Goal: Task Accomplishment & Management: Complete application form

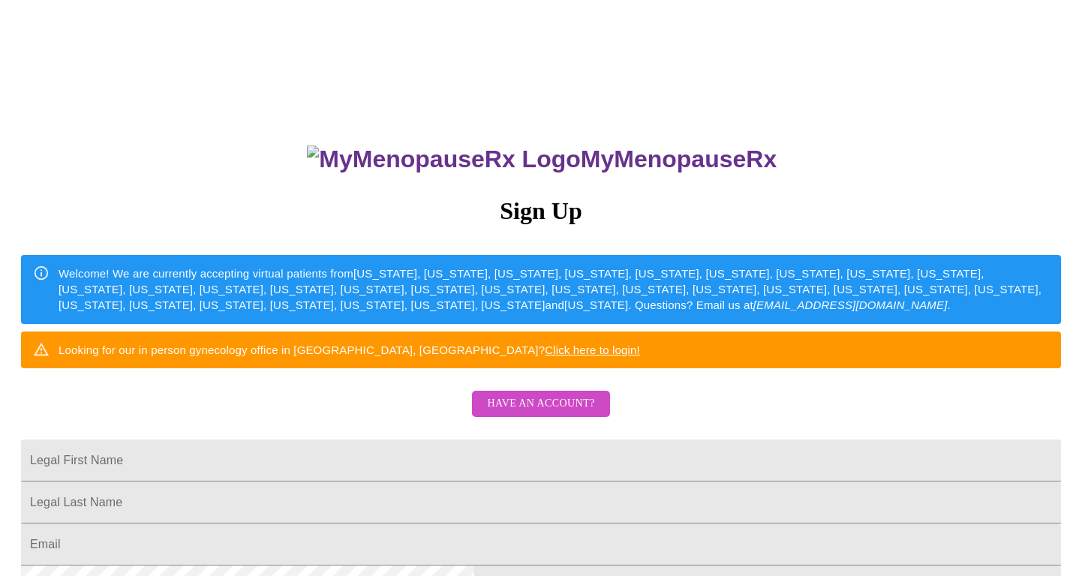
scroll to position [80, 0]
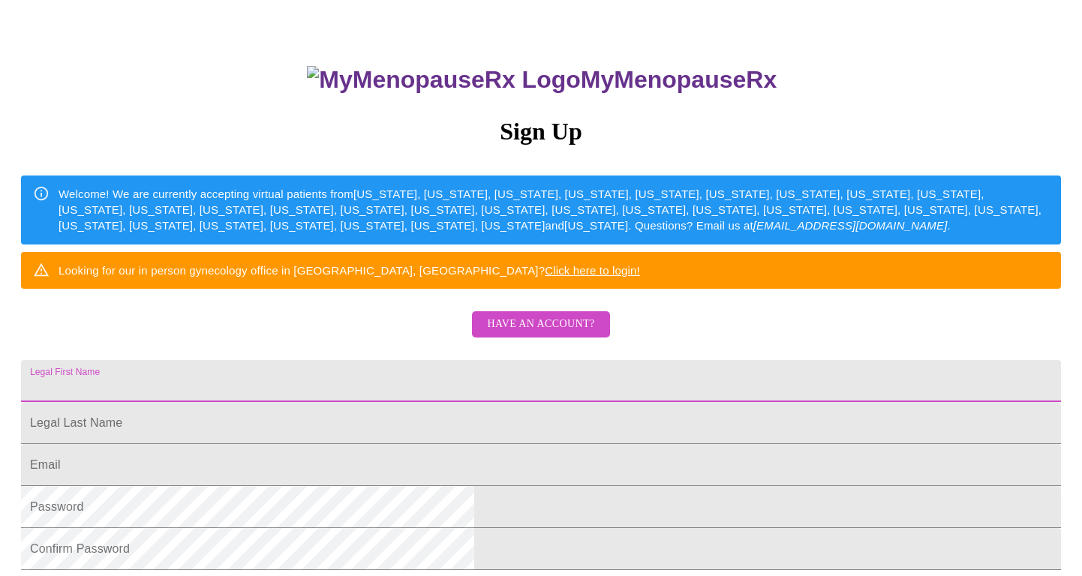
click at [510, 402] on input "Legal First Name" at bounding box center [541, 381] width 1040 height 42
click at [528, 334] on span "Have an account?" at bounding box center [540, 324] width 107 height 19
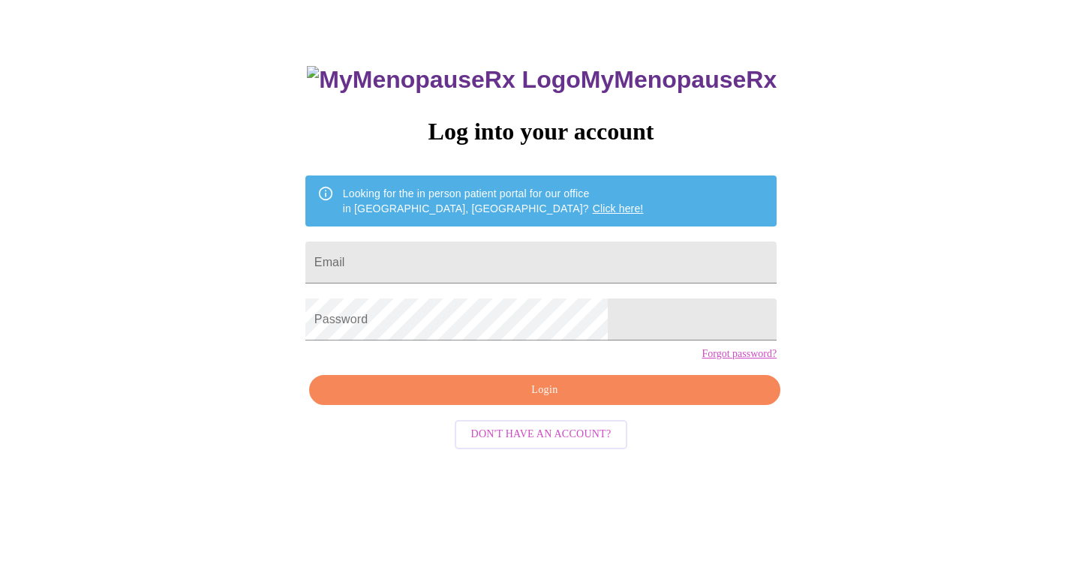
scroll to position [15, 0]
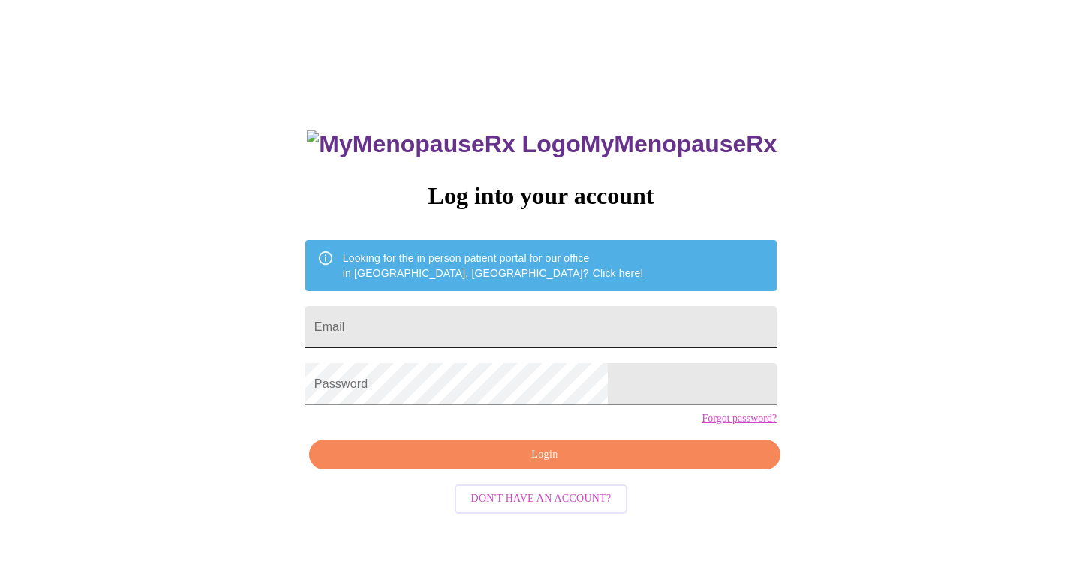
click at [578, 323] on input "Email" at bounding box center [540, 327] width 471 height 42
type input "[EMAIL_ADDRESS][DOMAIN_NAME]"
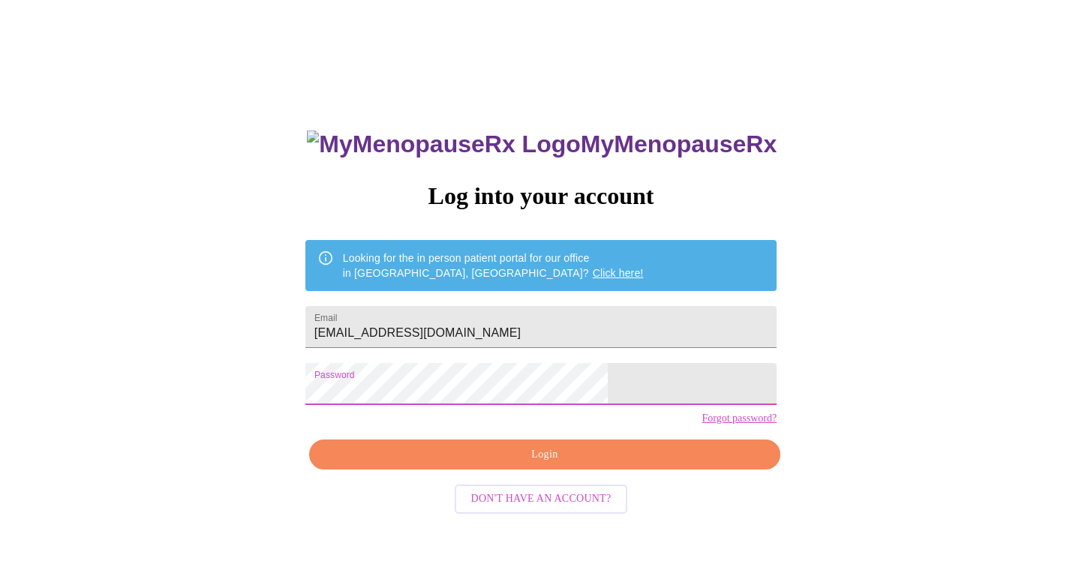
click at [554, 464] on span "Login" at bounding box center [544, 455] width 437 height 19
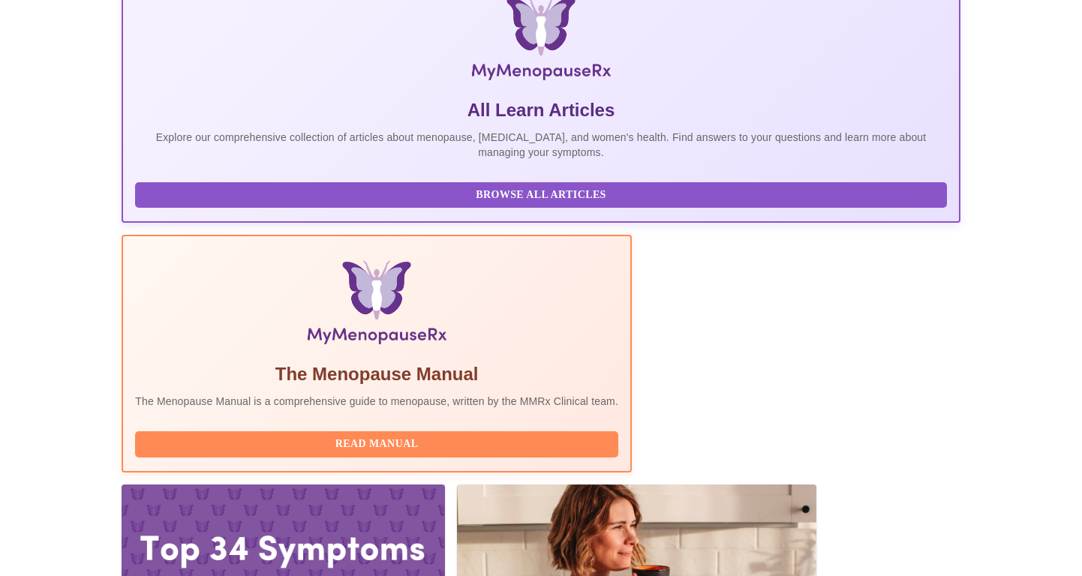
scroll to position [244, 0]
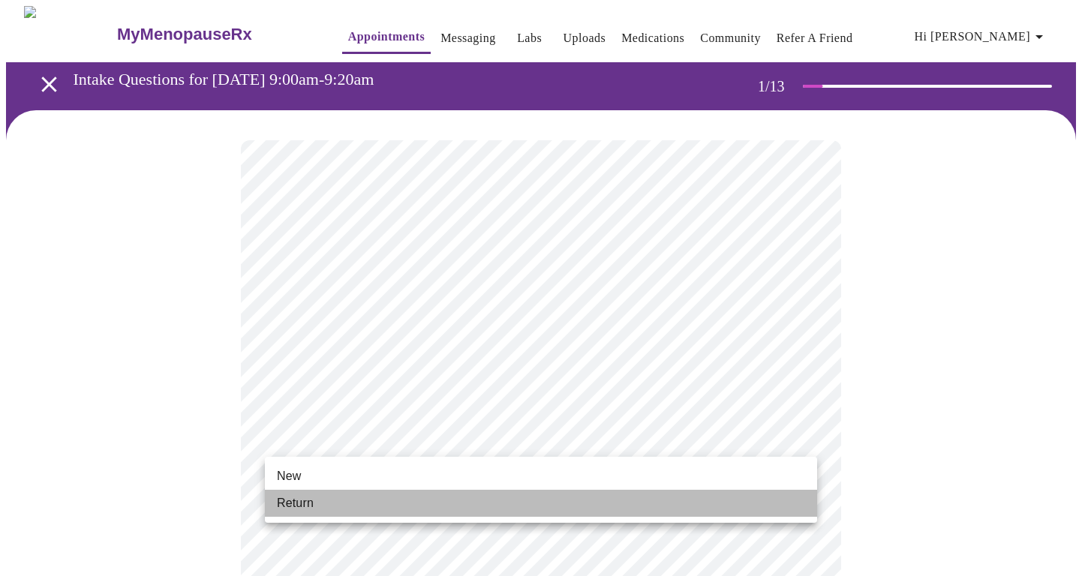
click at [298, 494] on li "Return" at bounding box center [541, 503] width 552 height 27
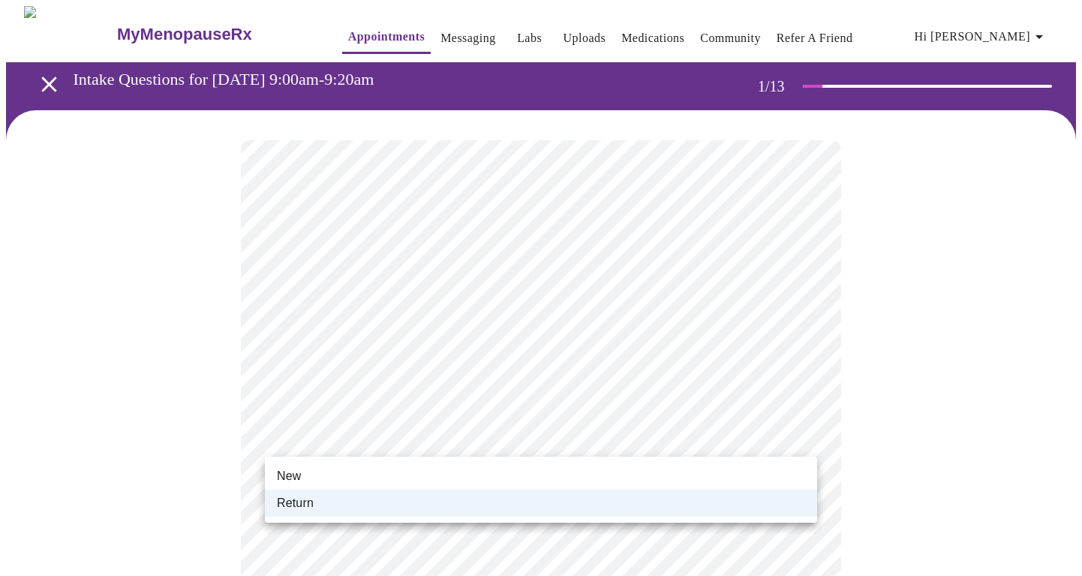
click at [297, 461] on ul "New Return" at bounding box center [541, 490] width 552 height 66
click at [290, 473] on span "New" at bounding box center [289, 476] width 24 height 18
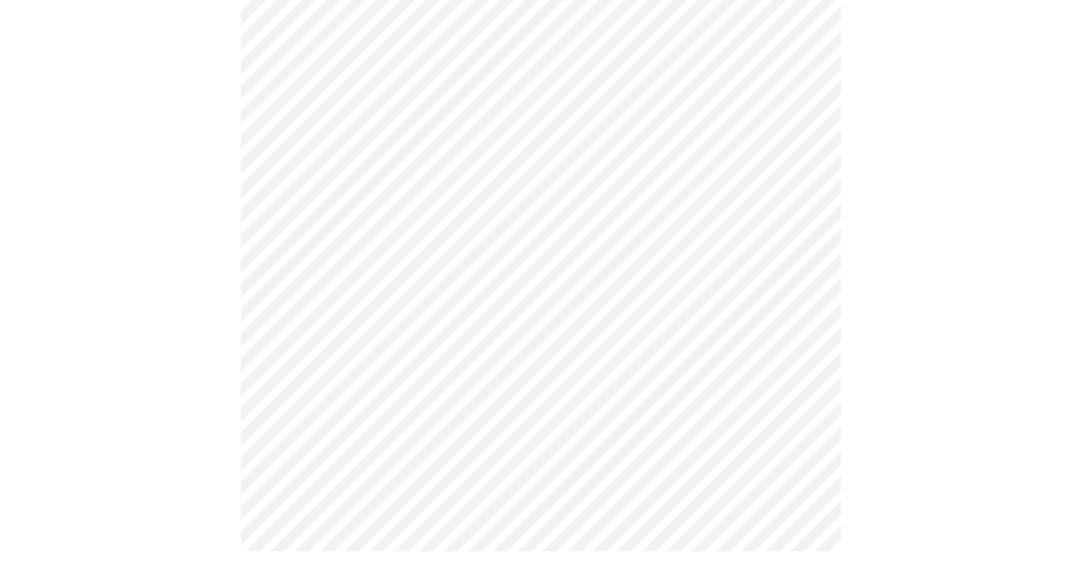
scroll to position [772, 0]
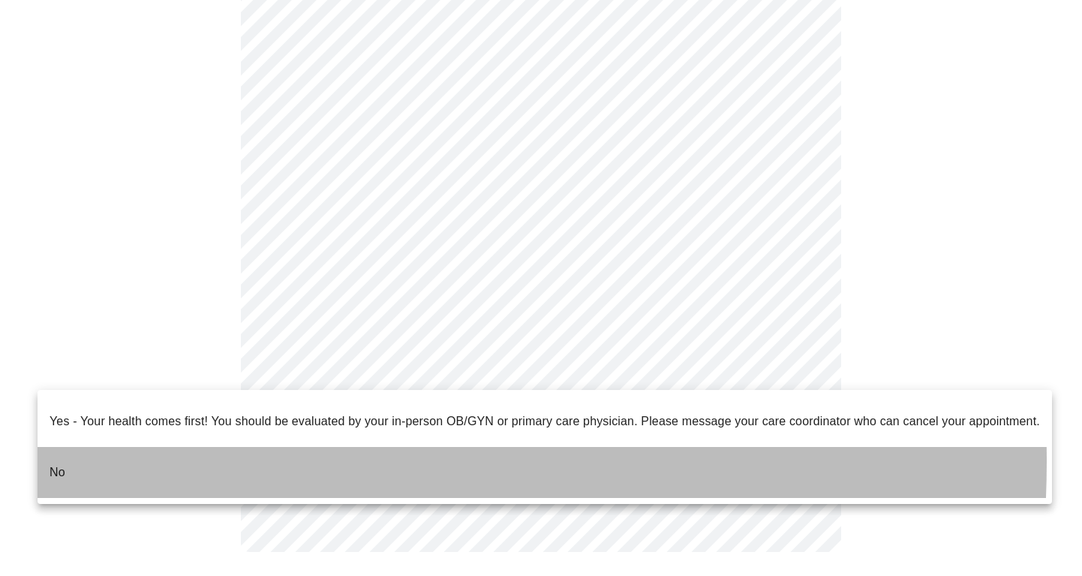
click at [172, 449] on li "No" at bounding box center [545, 472] width 1015 height 51
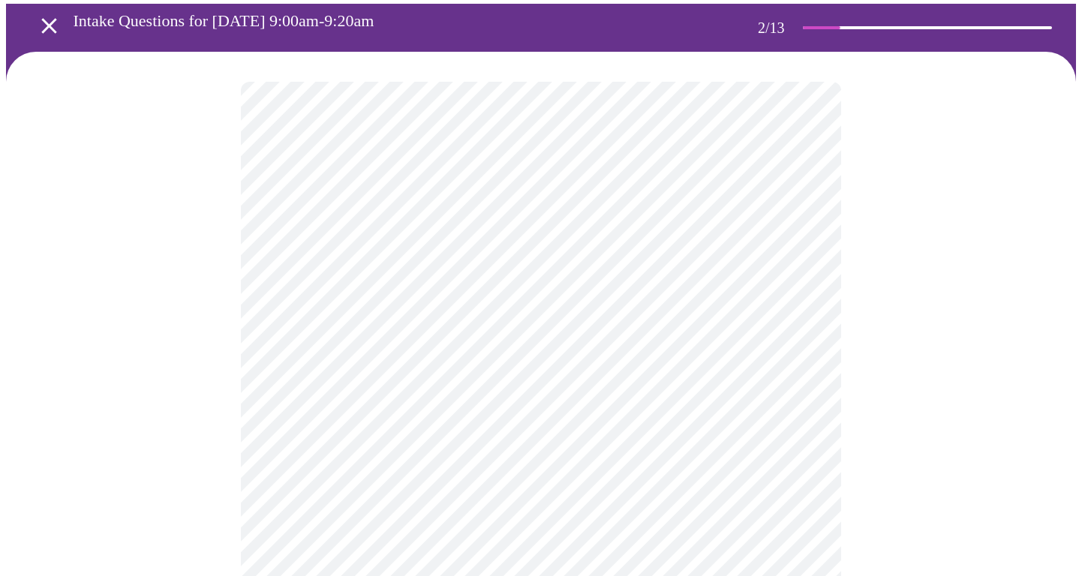
scroll to position [62, 0]
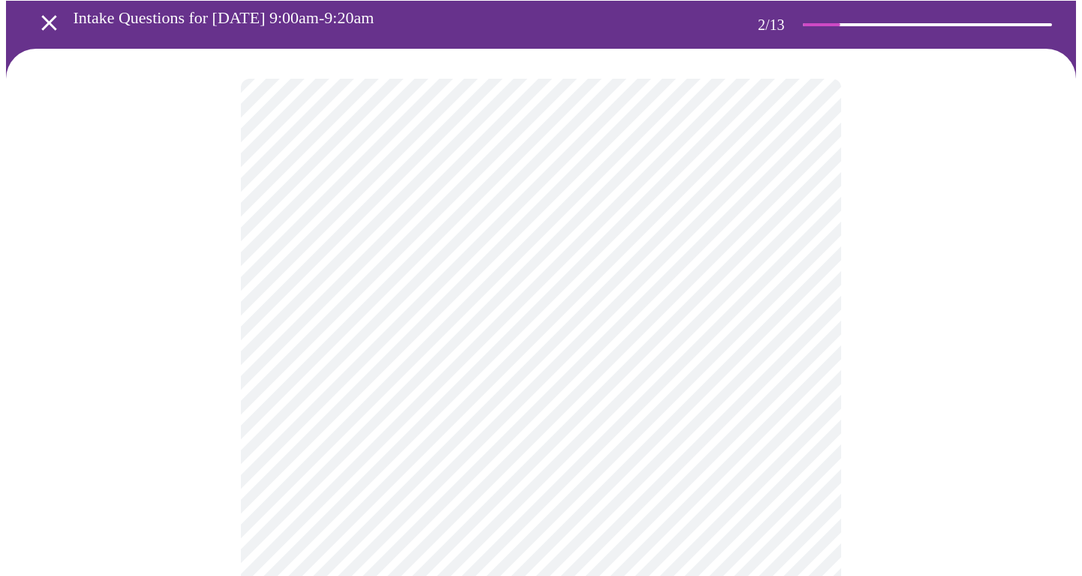
click at [355, 232] on body "MyMenopauseRx Appointments Messaging Labs Uploads Medications Community Refer a…" at bounding box center [541, 394] width 1070 height 900
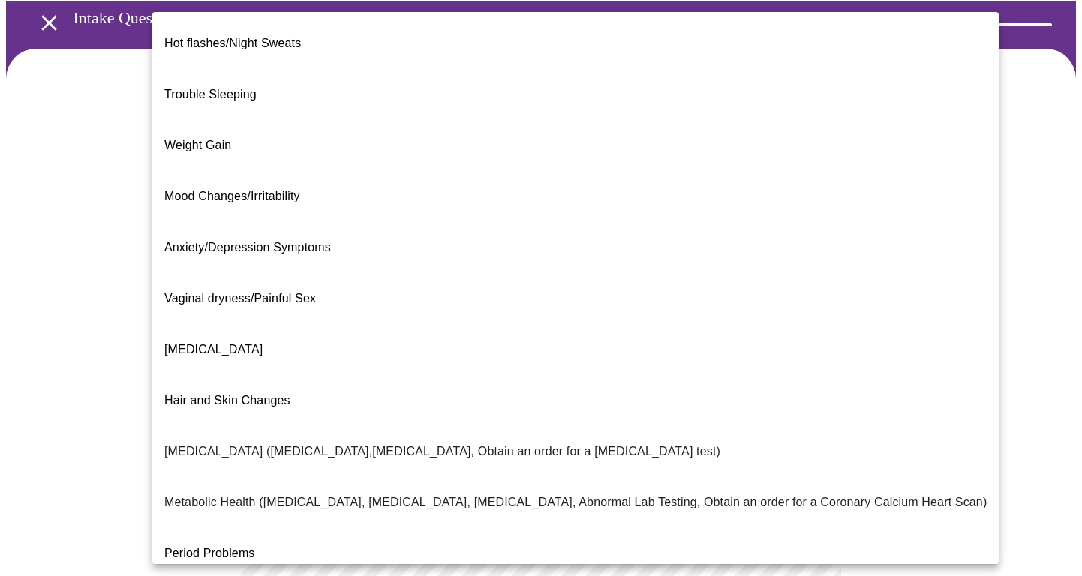
click at [225, 241] on span "Anxiety/Depression Symptoms" at bounding box center [247, 247] width 167 height 13
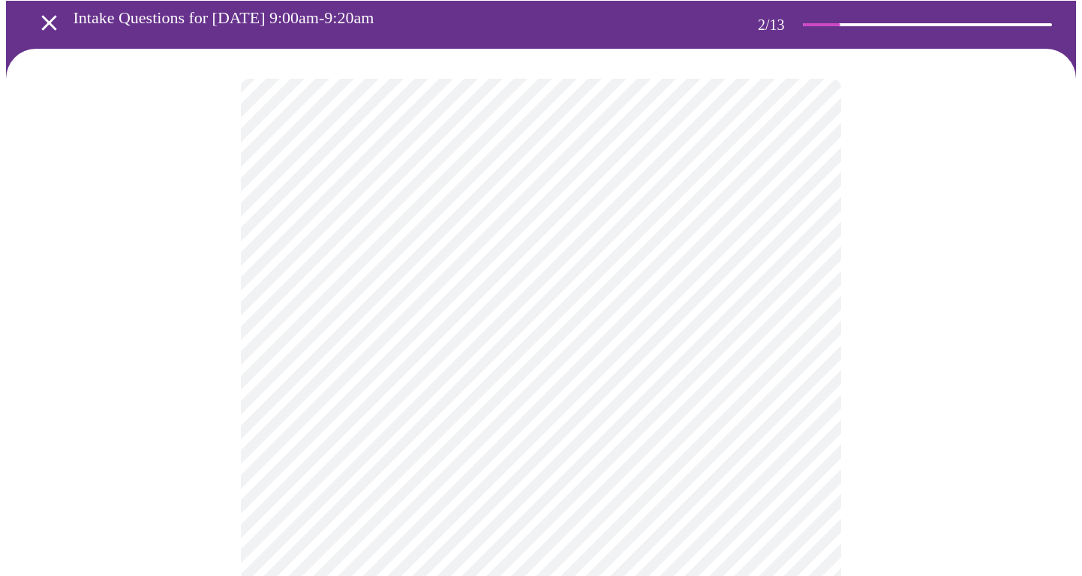
click at [153, 399] on div at bounding box center [541, 442] width 1070 height 787
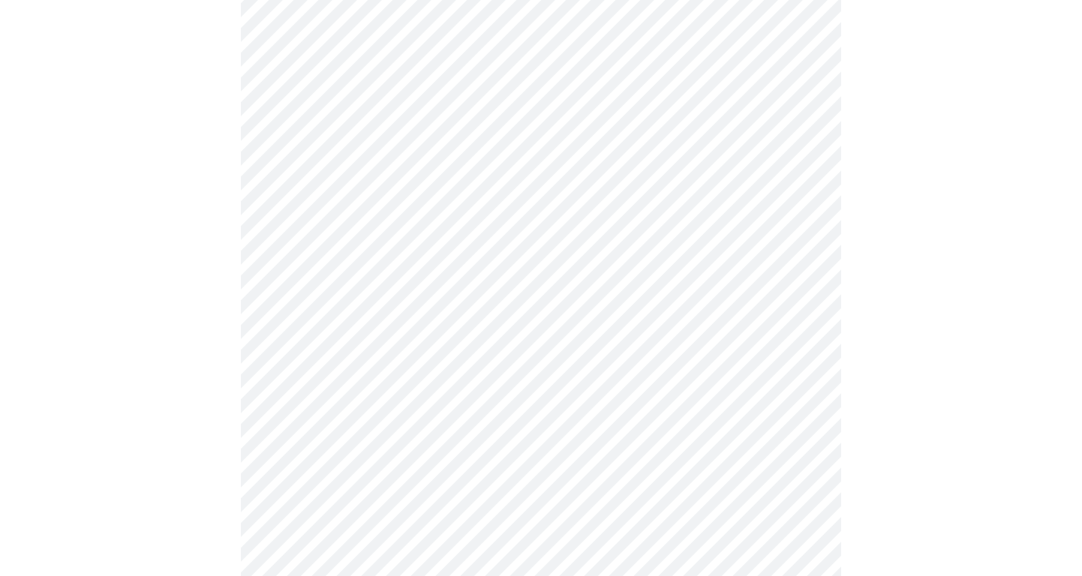
scroll to position [159, 0]
click at [402, 305] on body "MyMenopauseRx Appointments Messaging Labs Uploads Medications Community Refer a…" at bounding box center [541, 292] width 1070 height 891
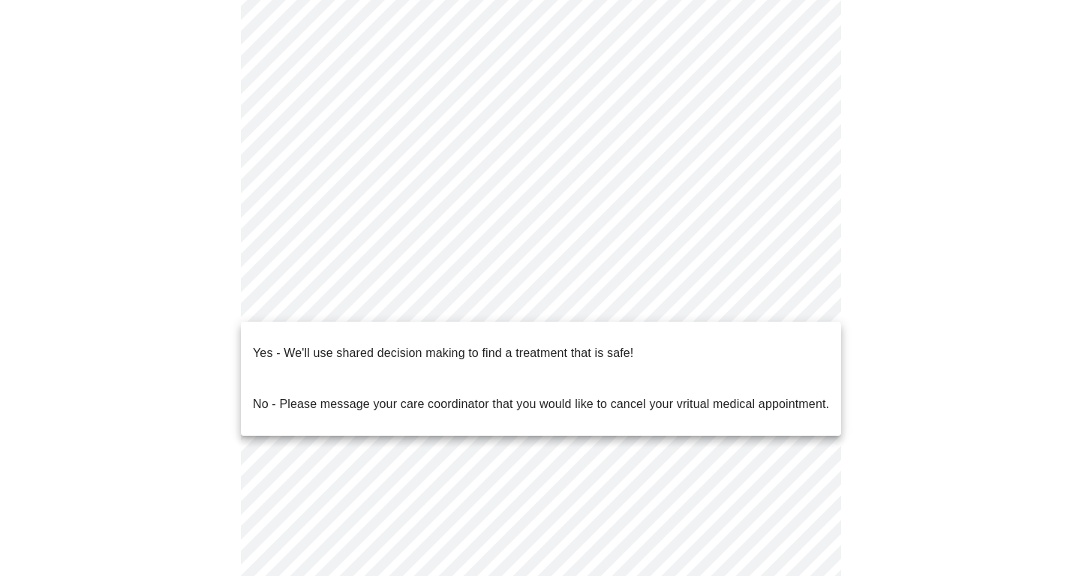
click at [316, 347] on p "Yes - We'll use shared decision making to find a treatment that is safe!" at bounding box center [443, 353] width 380 height 18
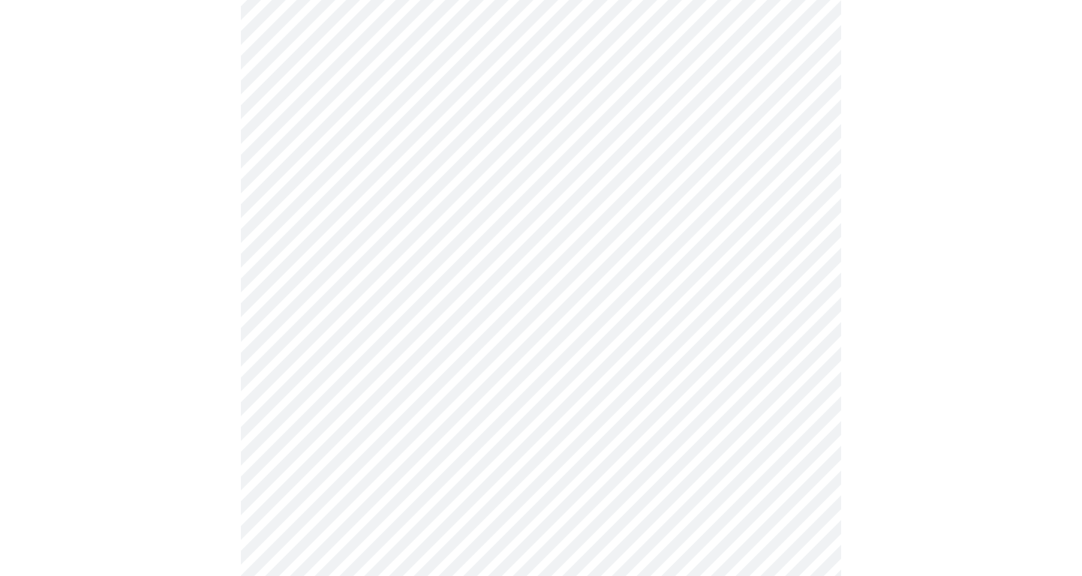
click at [170, 401] on div at bounding box center [541, 340] width 1070 height 779
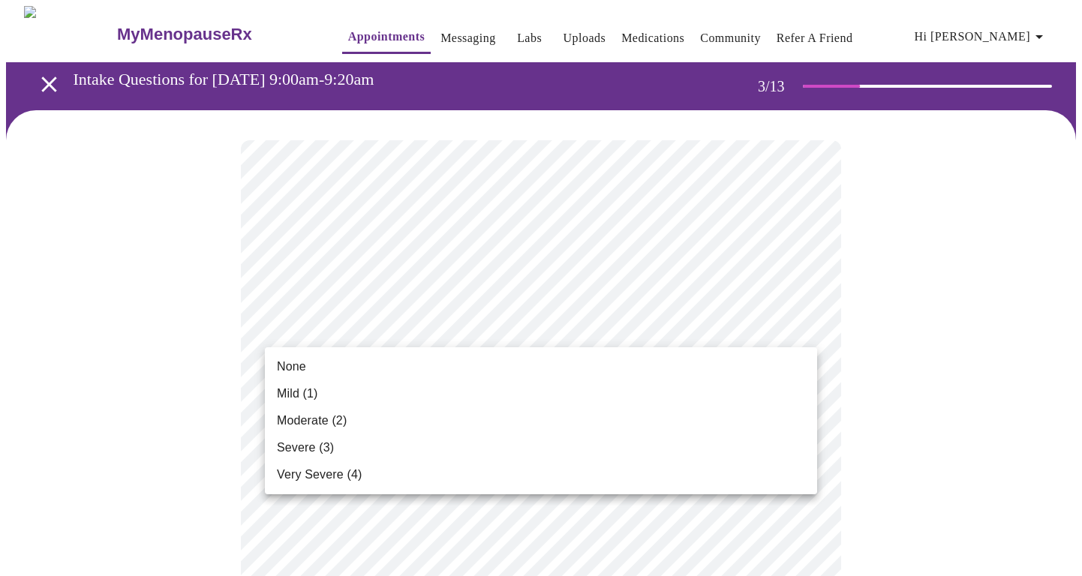
click at [296, 369] on span "None" at bounding box center [291, 367] width 29 height 18
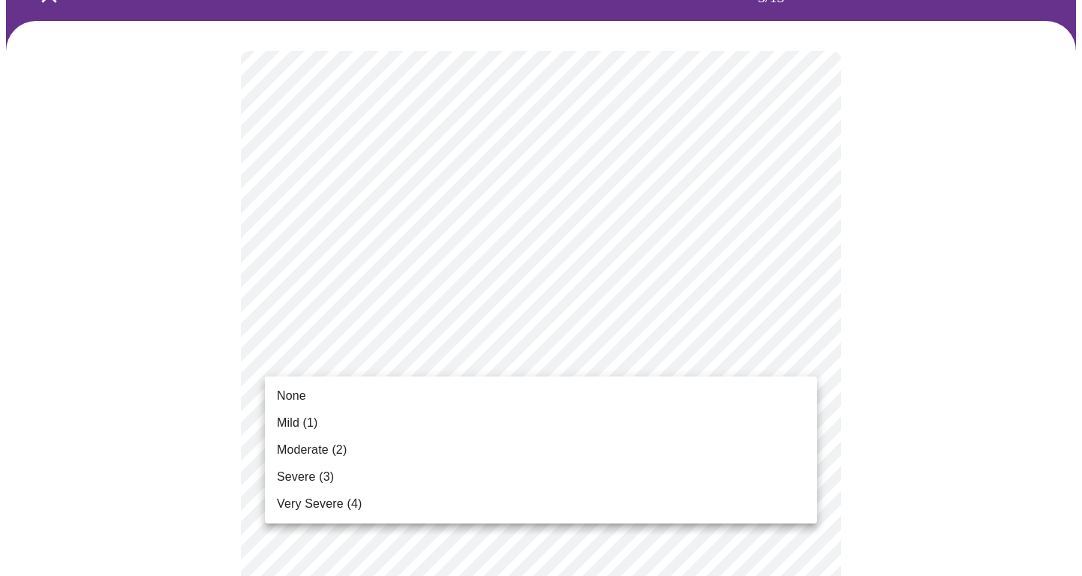
click at [315, 453] on span "Moderate (2)" at bounding box center [312, 450] width 70 height 18
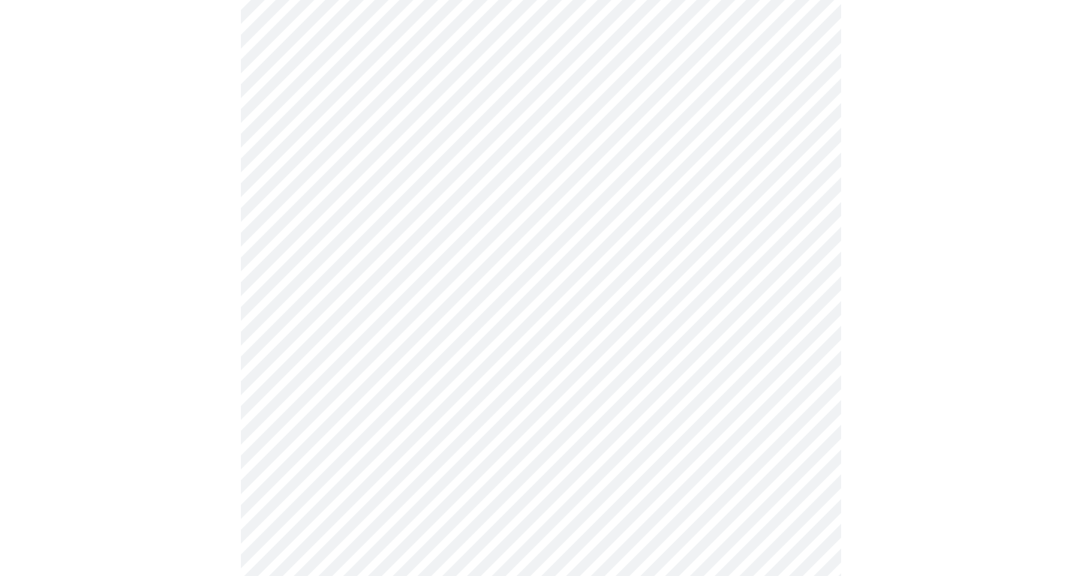
scroll to position [230, 0]
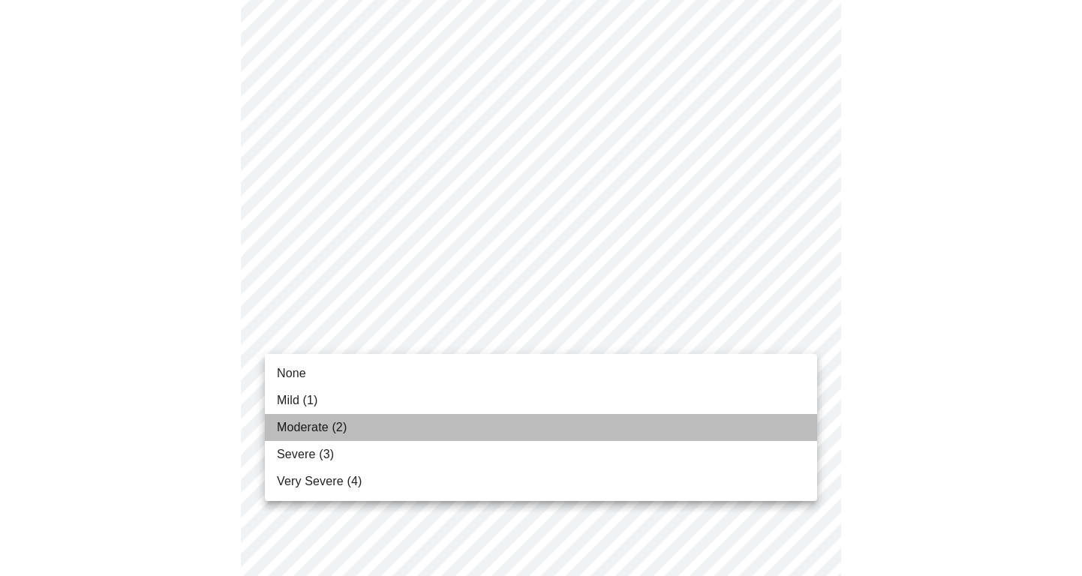
click at [307, 435] on span "Moderate (2)" at bounding box center [312, 428] width 70 height 18
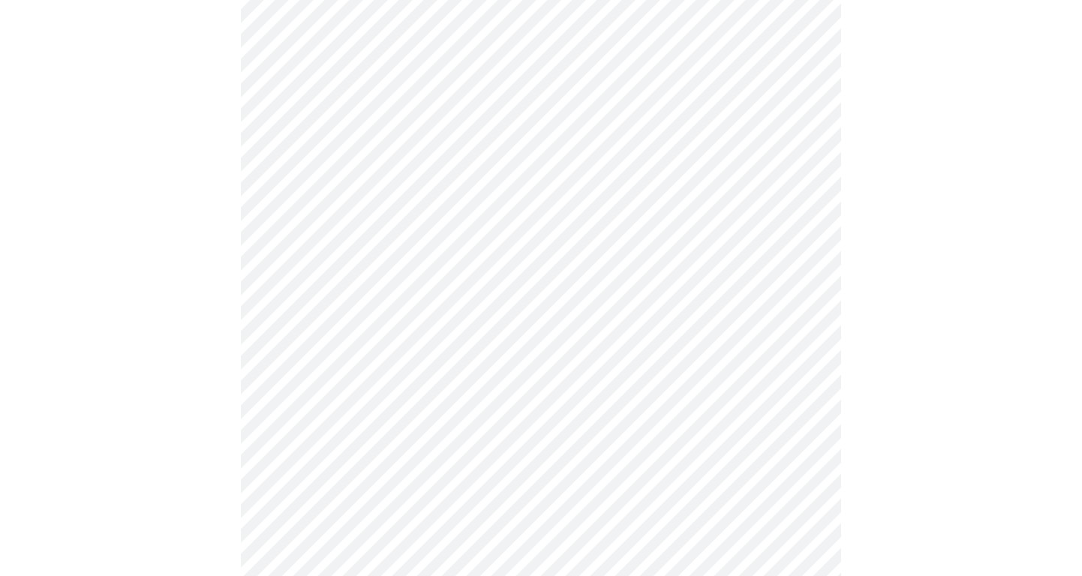
click at [378, 226] on body "MyMenopauseRx Appointments Messaging Labs Uploads Medications Community Refer a…" at bounding box center [541, 520] width 1070 height 1927
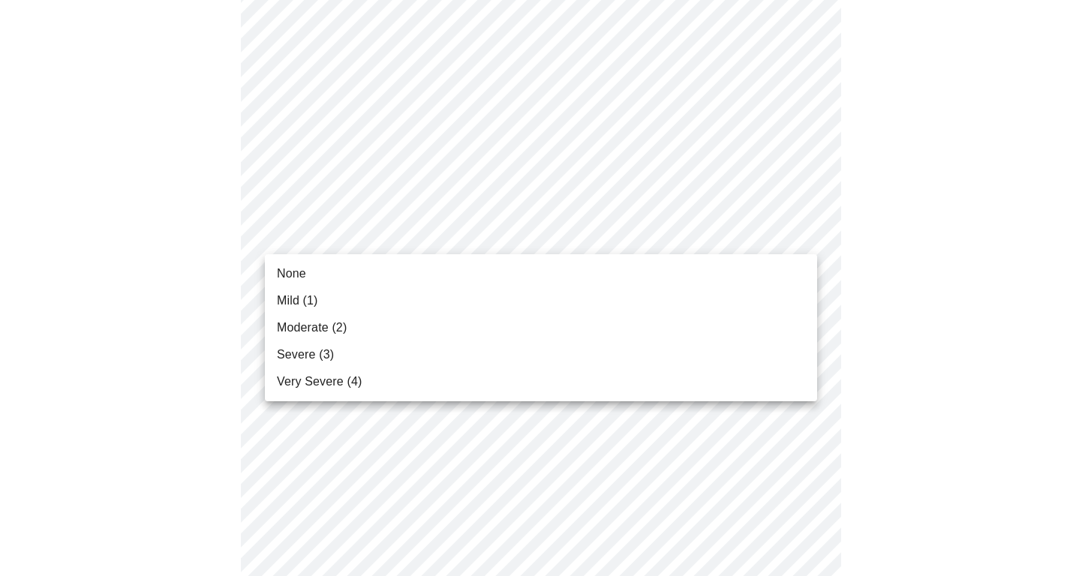
click at [301, 356] on span "Severe (3)" at bounding box center [305, 355] width 57 height 18
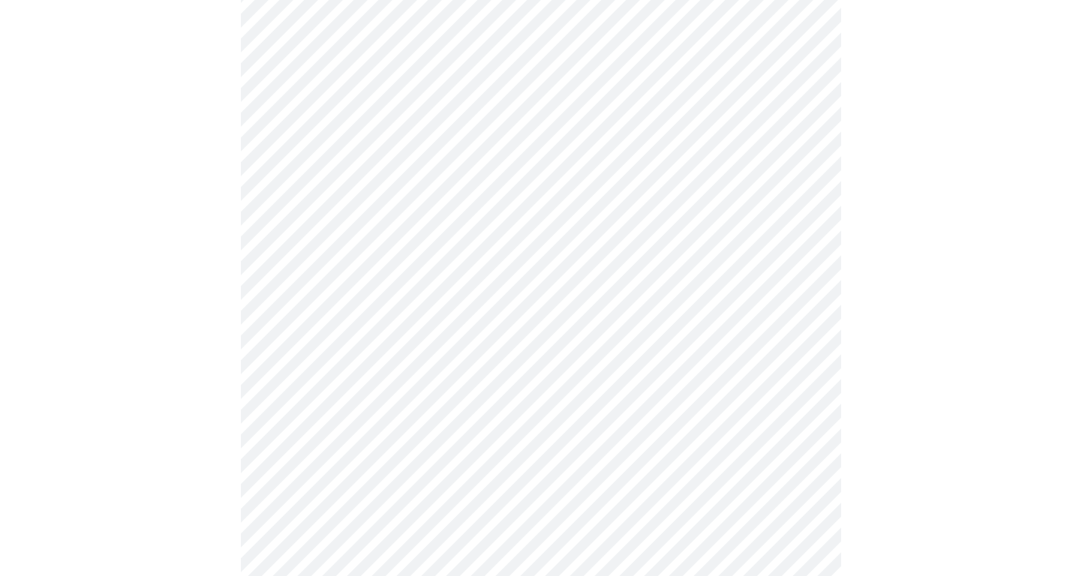
click at [207, 371] on div at bounding box center [541, 563] width 1070 height 1802
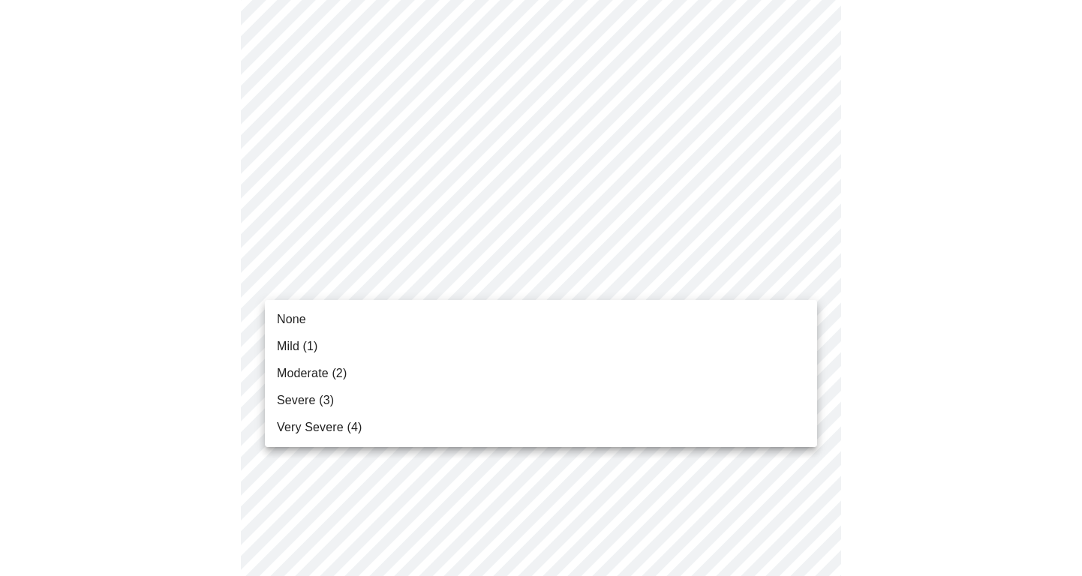
click at [353, 278] on body "MyMenopauseRx Appointments Messaging Labs Uploads Medications Community Refer a…" at bounding box center [541, 458] width 1070 height 1907
click at [307, 371] on span "Moderate (2)" at bounding box center [312, 374] width 70 height 18
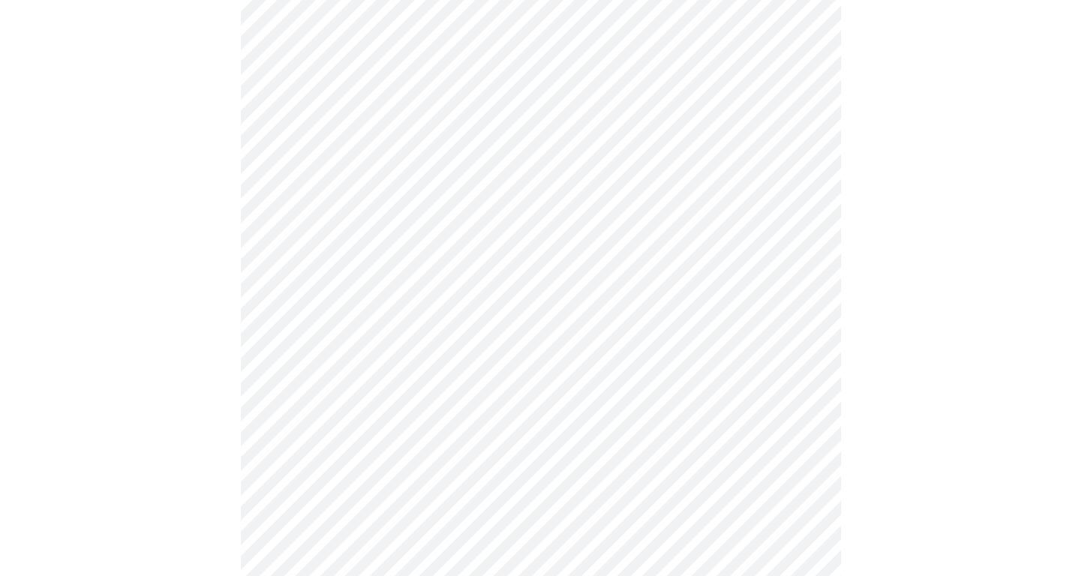
click at [192, 410] on div at bounding box center [541, 501] width 1070 height 1782
click at [326, 351] on body "MyMenopauseRx Appointments Messaging Labs Uploads Medications Community Refer a…" at bounding box center [541, 432] width 1070 height 1886
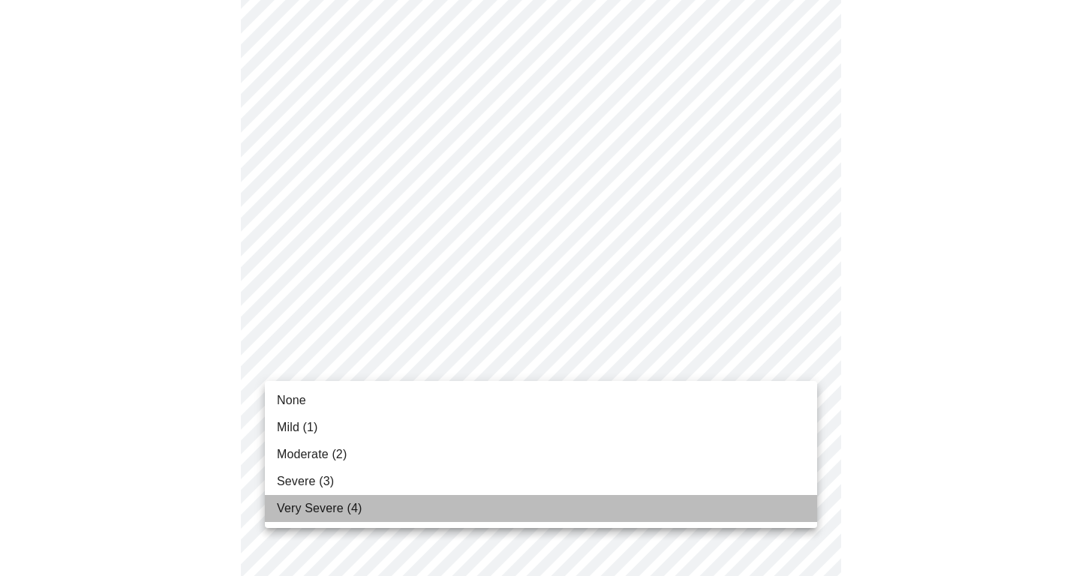
click at [310, 507] on span "Very Severe (4)" at bounding box center [319, 509] width 85 height 18
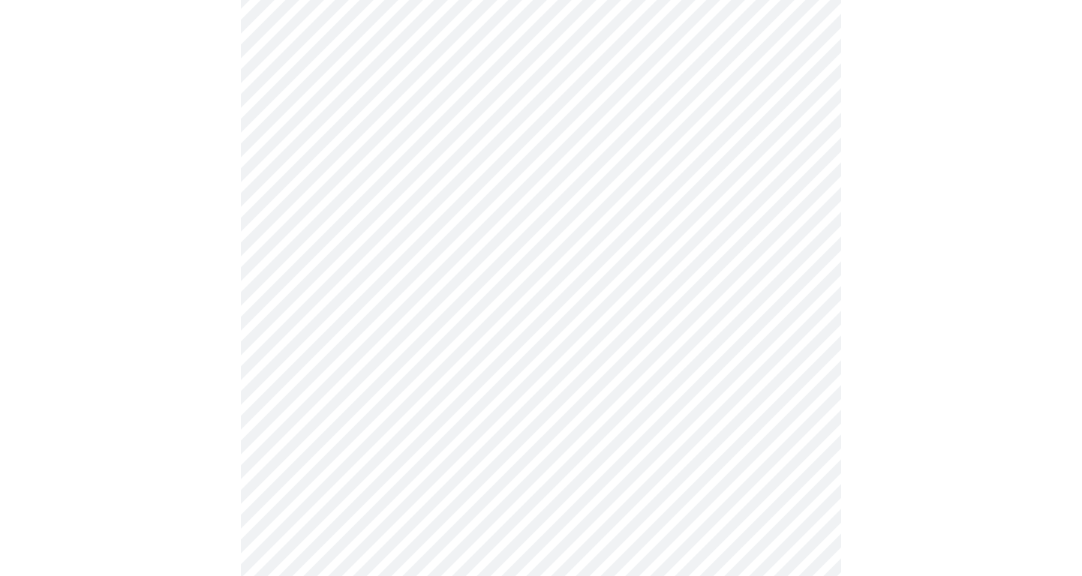
click at [167, 499] on div at bounding box center [541, 474] width 1070 height 1762
click at [362, 286] on body "MyMenopauseRx Appointments Messaging Labs Uploads Medications Community Refer a…" at bounding box center [541, 228] width 1070 height 1866
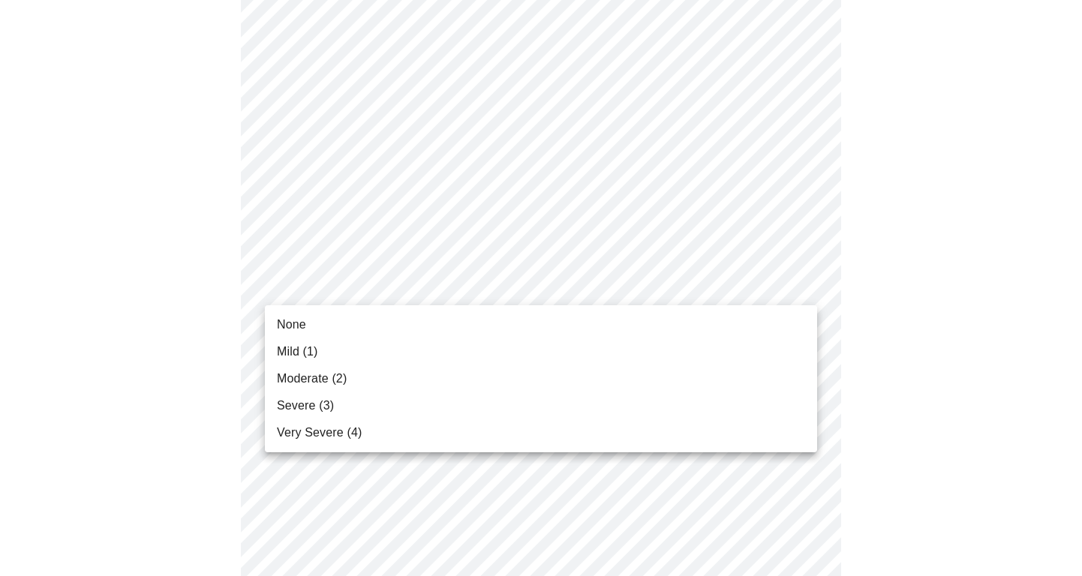
click at [311, 383] on span "Moderate (2)" at bounding box center [312, 379] width 70 height 18
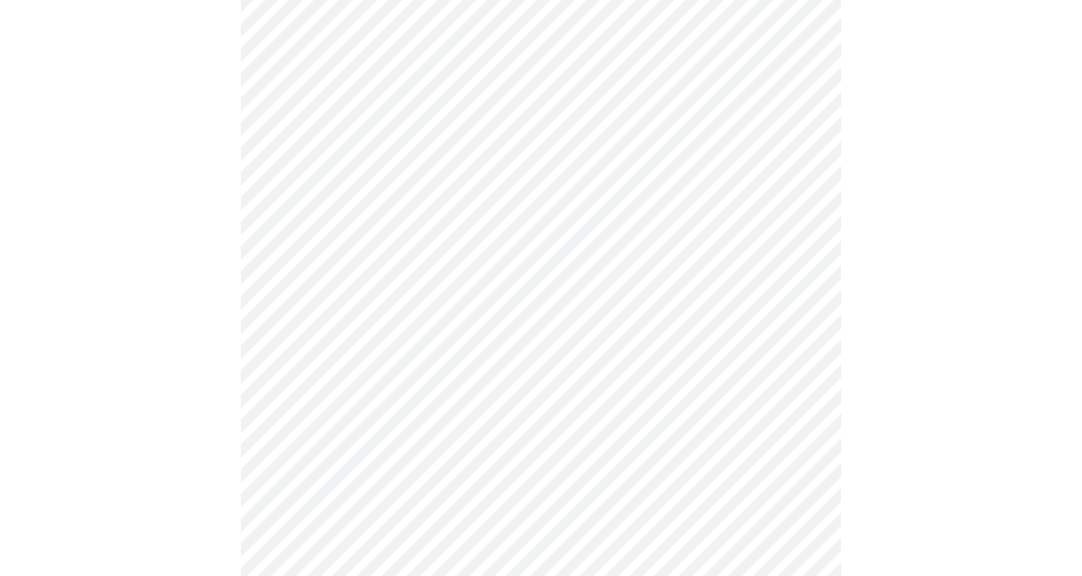
click at [164, 386] on div at bounding box center [541, 270] width 1070 height 1742
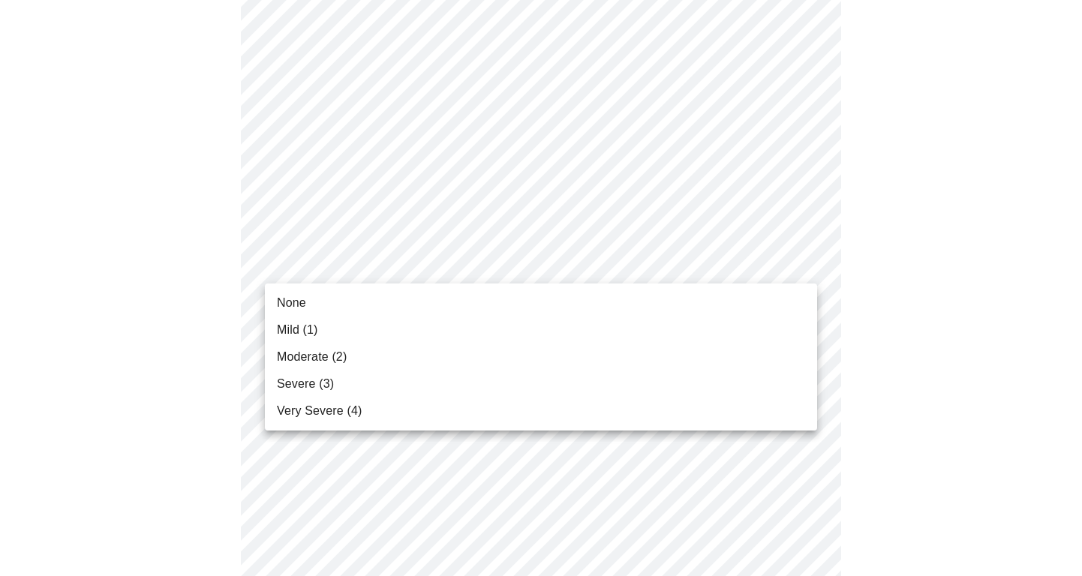
click at [361, 266] on body "MyMenopauseRx Appointments Messaging Labs Uploads Medications Community Refer a…" at bounding box center [541, 77] width 1070 height 1846
click at [323, 332] on li "Mild (1)" at bounding box center [541, 330] width 552 height 27
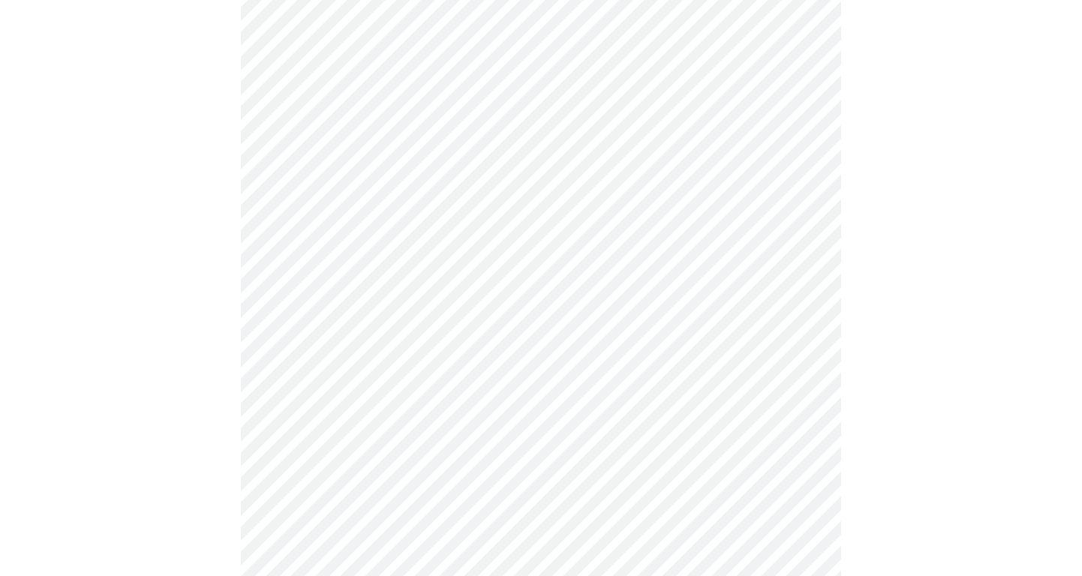
click at [194, 365] on div at bounding box center [541, 119] width 1070 height 1721
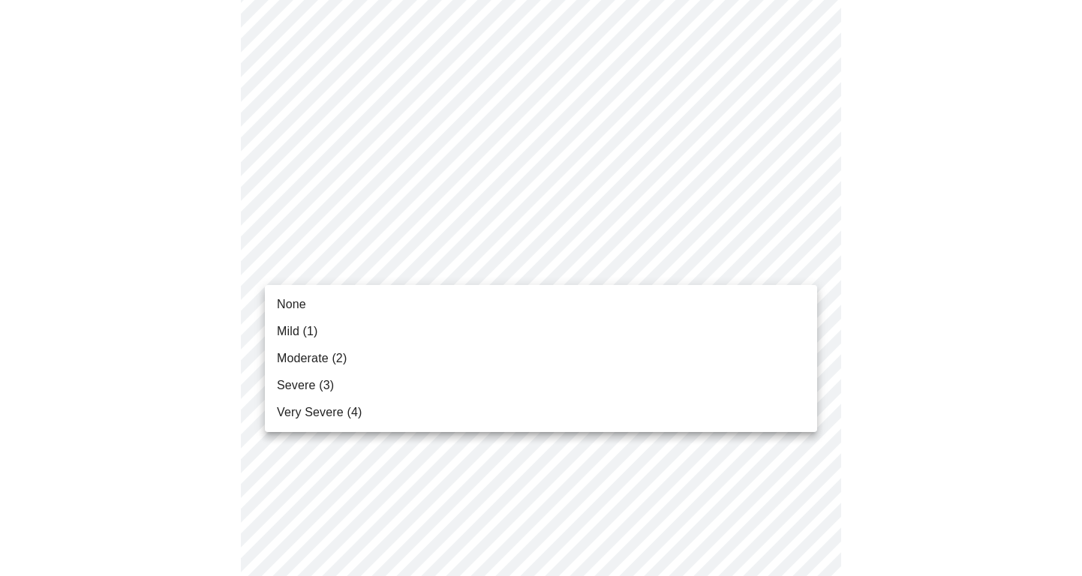
click at [326, 356] on span "Moderate (2)" at bounding box center [312, 359] width 70 height 18
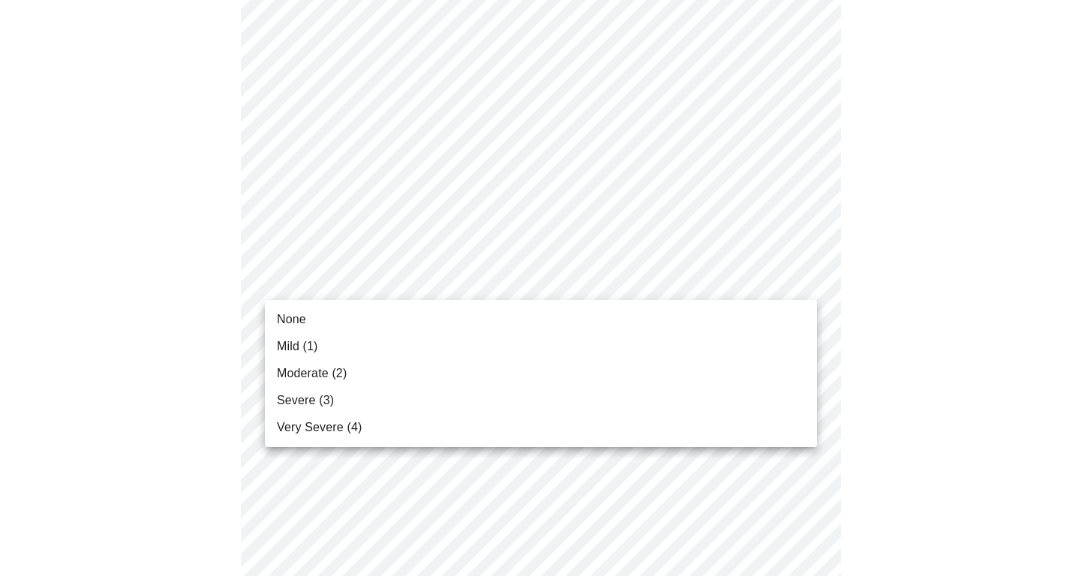
click at [313, 318] on li "None" at bounding box center [541, 319] width 552 height 27
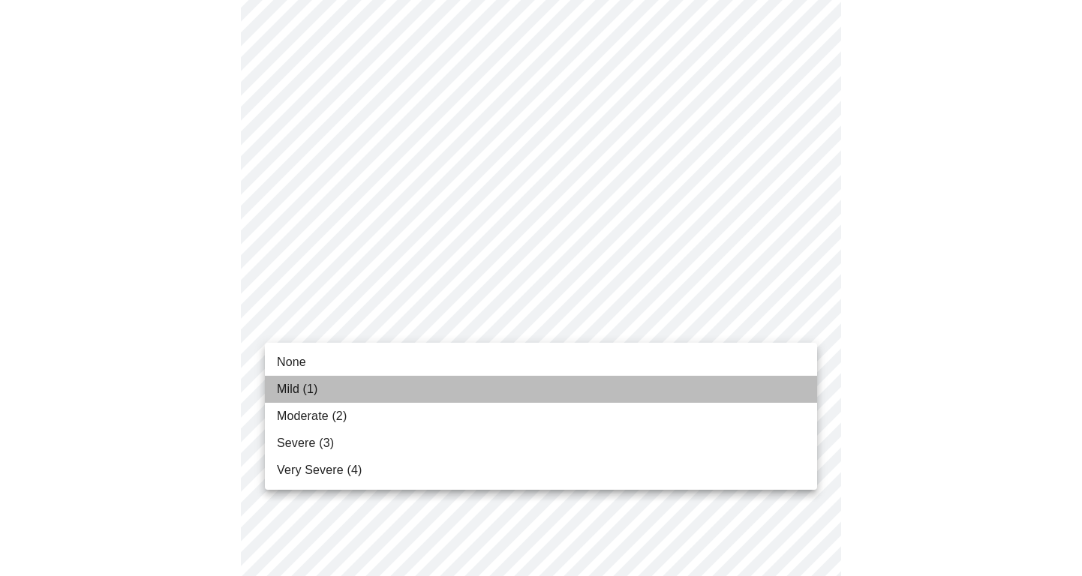
click at [308, 389] on span "Mild (1)" at bounding box center [297, 389] width 41 height 18
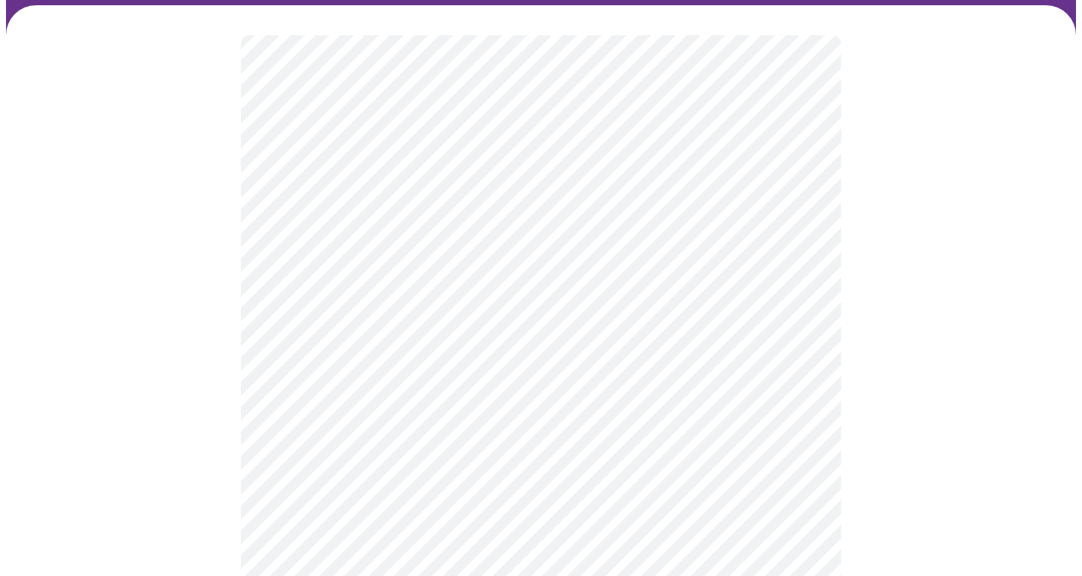
scroll to position [107, 0]
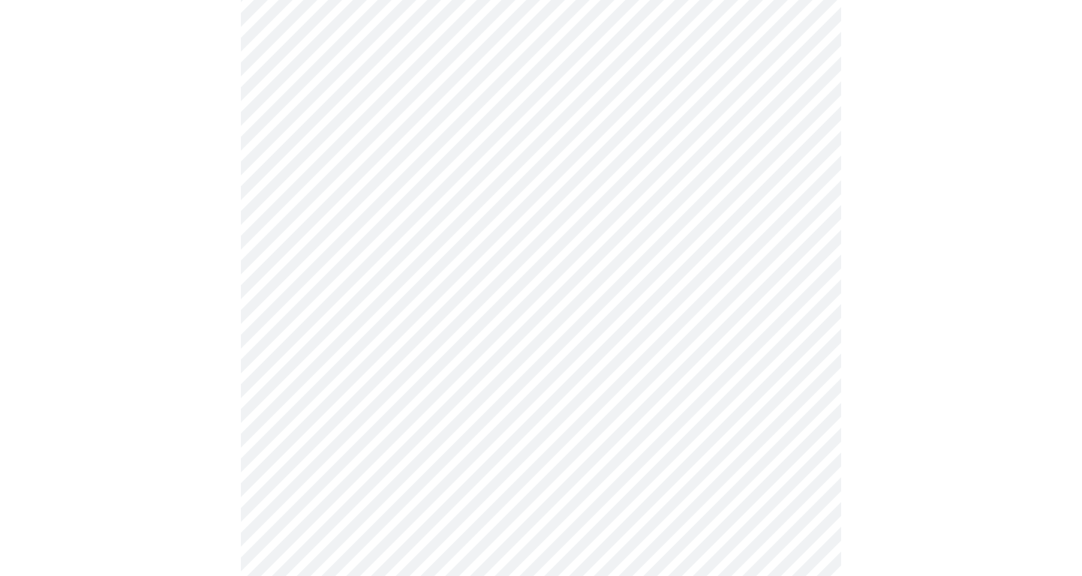
scroll to position [319, 0]
click at [179, 252] on div at bounding box center [541, 477] width 1070 height 1373
click at [353, 371] on body "MyMenopauseRx Appointments Messaging Labs Uploads Medications Community Refer a…" at bounding box center [541, 208] width 1070 height 1478
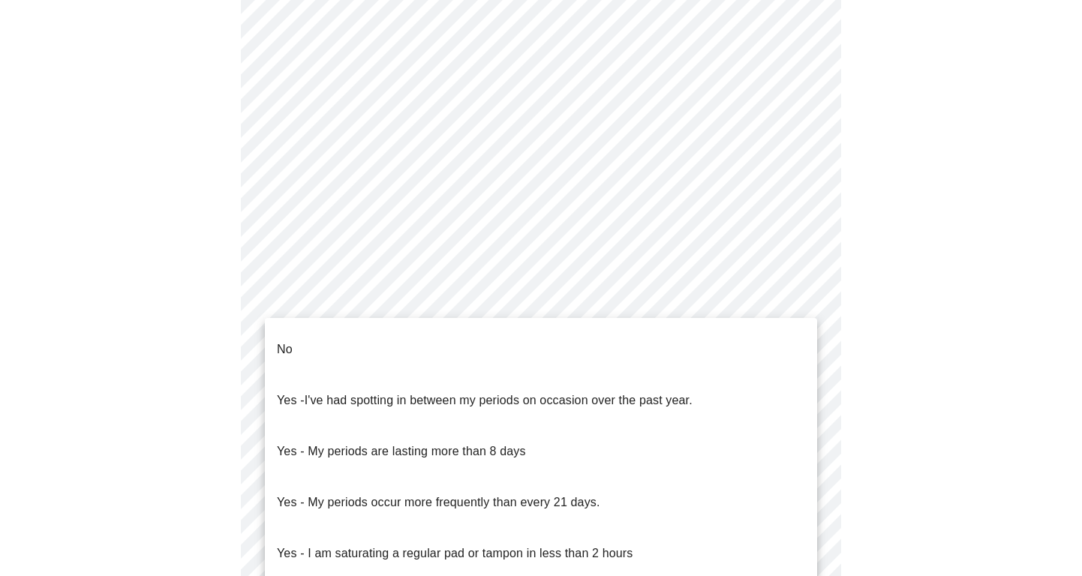
click at [193, 371] on div at bounding box center [541, 288] width 1082 height 576
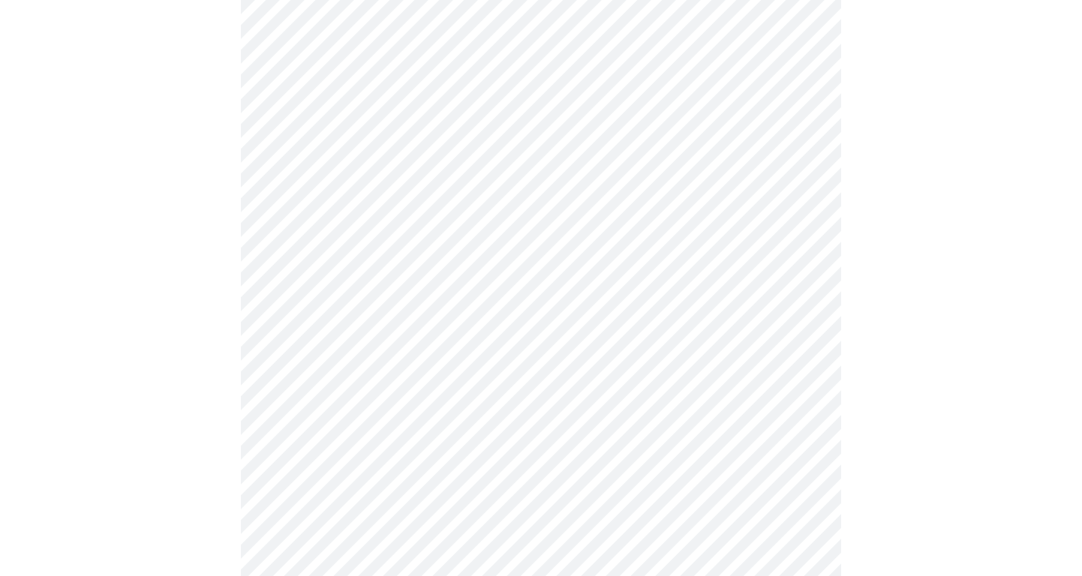
click at [395, 381] on body "MyMenopauseRx Appointments Messaging Labs Uploads Medications Community Refer a…" at bounding box center [541, 208] width 1070 height 1478
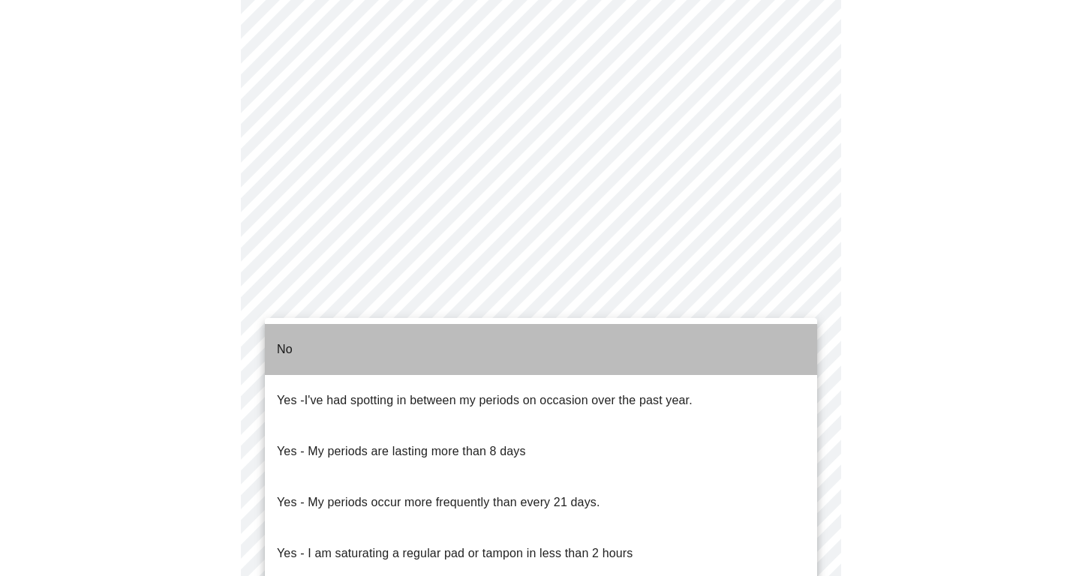
click at [327, 342] on li "No" at bounding box center [541, 349] width 552 height 51
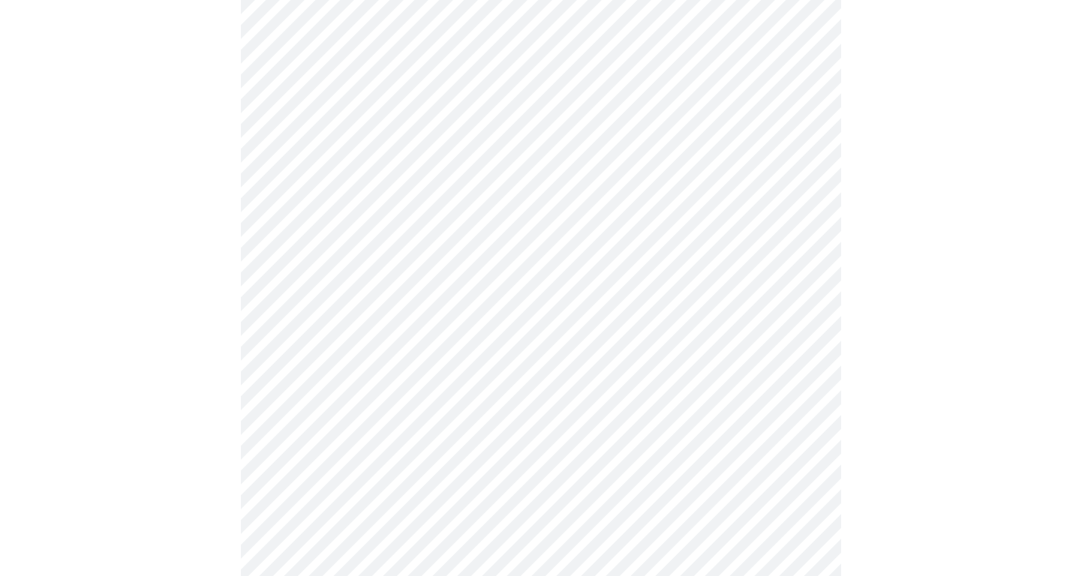
click at [155, 453] on div at bounding box center [541, 256] width 1070 height 1365
click at [408, 301] on body "MyMenopauseRx Appointments Messaging Labs Uploads Medications Community Refer a…" at bounding box center [541, 14] width 1070 height 1469
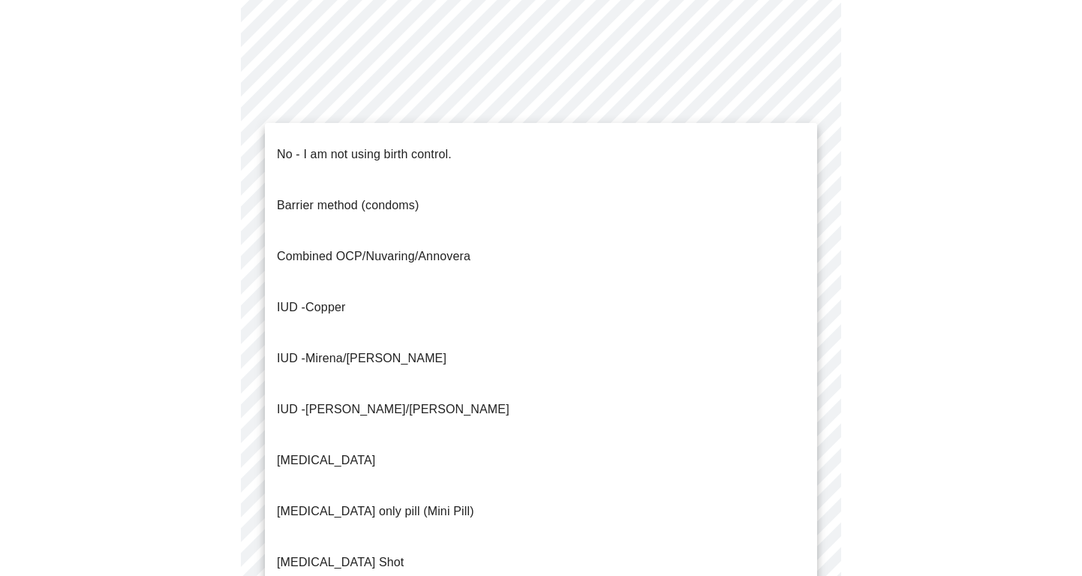
click at [305, 151] on p "No - I am not using birth control." at bounding box center [364, 155] width 175 height 18
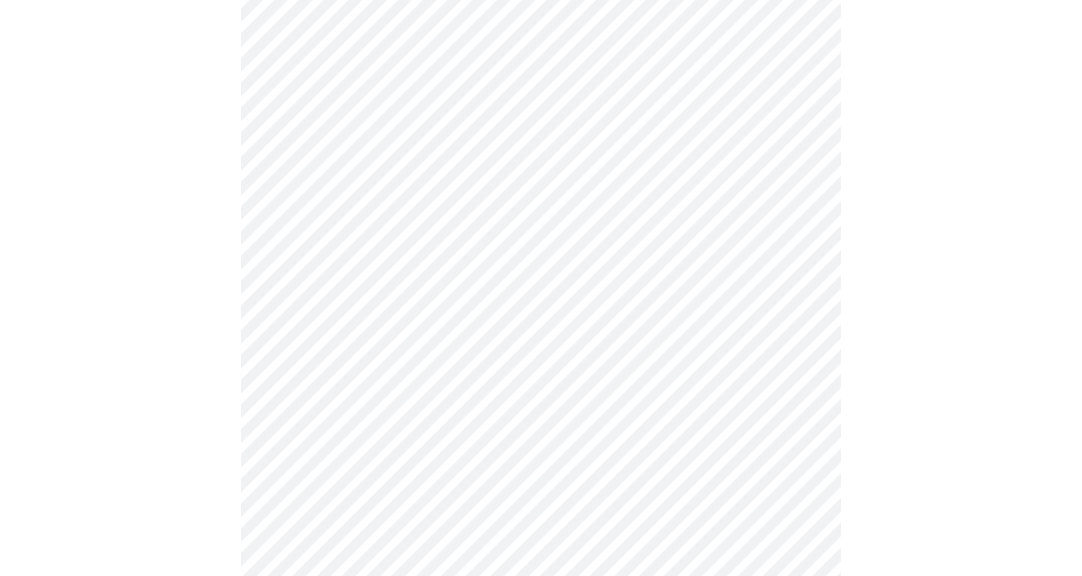
click at [113, 409] on div at bounding box center [541, 62] width 1070 height 1357
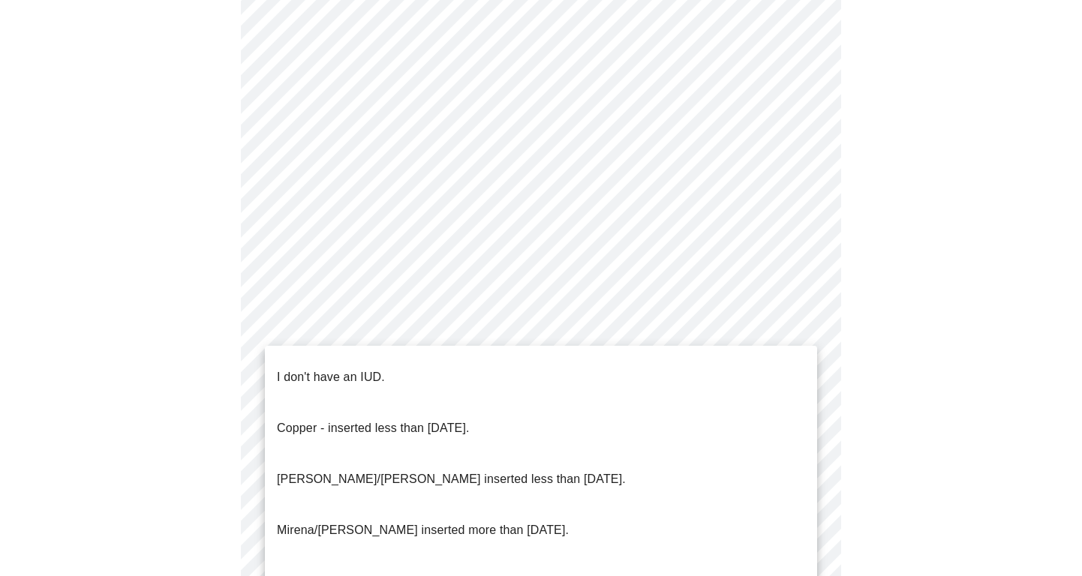
click at [305, 368] on p "I don't have an IUD." at bounding box center [331, 377] width 108 height 18
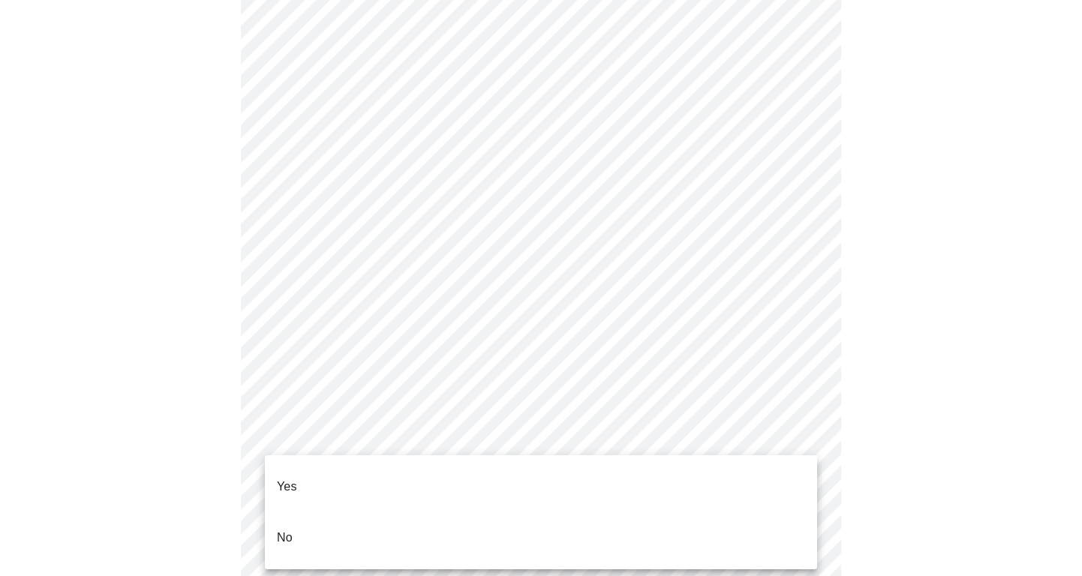
click at [296, 478] on p "Yes" at bounding box center [287, 487] width 20 height 18
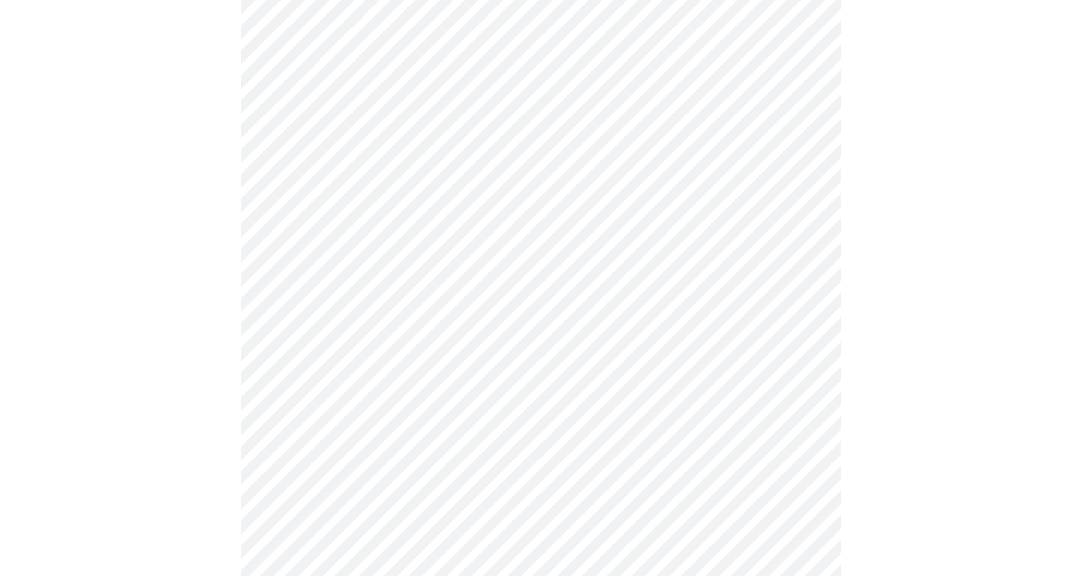
click at [424, 224] on body "MyMenopauseRx Appointments Messaging Labs Uploads Medications Community Refer a…" at bounding box center [541, 440] width 1070 height 1213
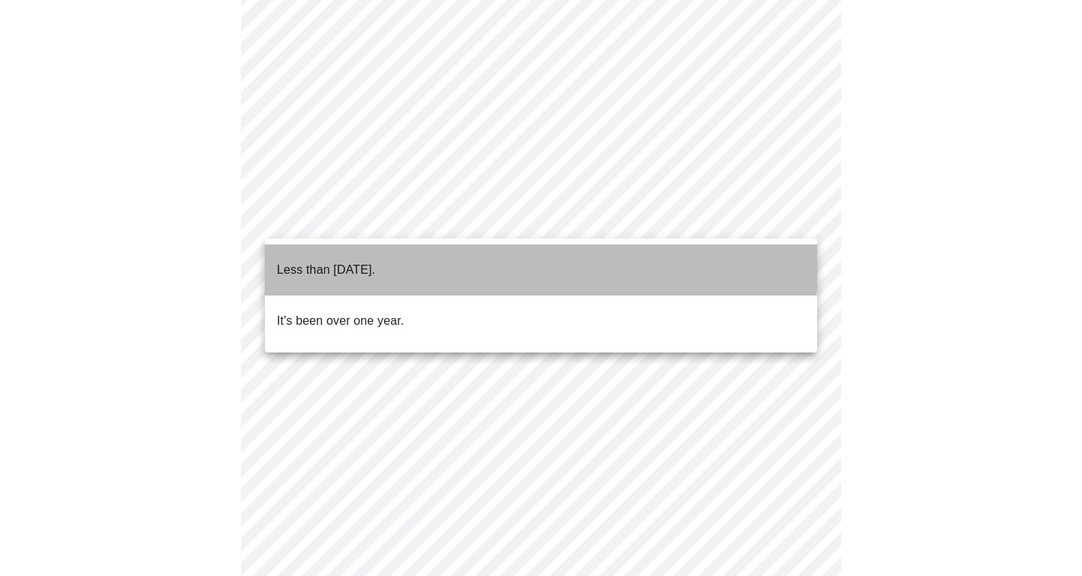
click at [375, 261] on p "Less than one year ago." at bounding box center [326, 270] width 98 height 18
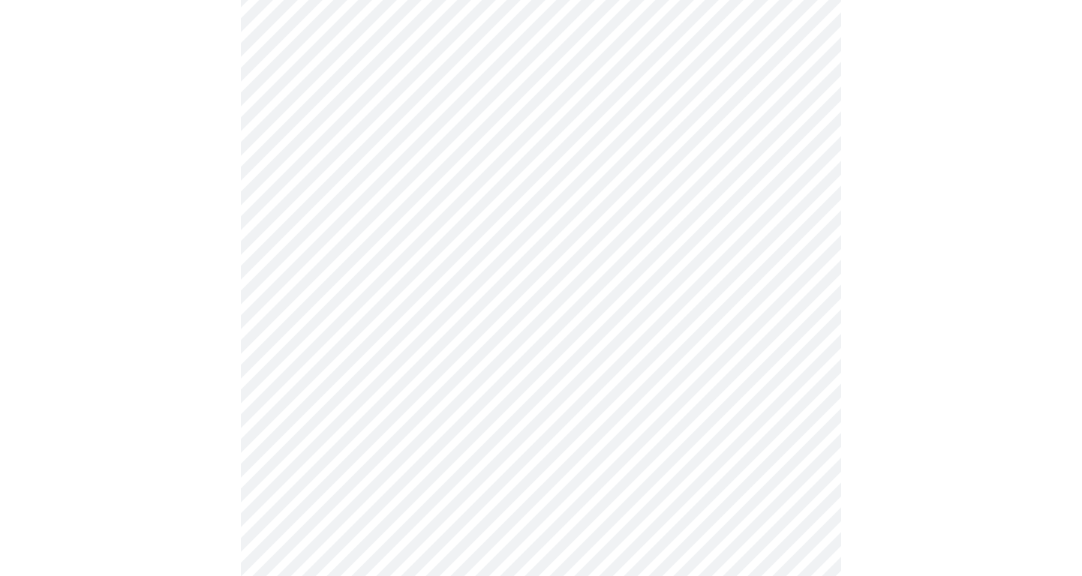
click at [174, 350] on div at bounding box center [541, 488] width 1070 height 1101
click at [331, 312] on body "MyMenopauseRx Appointments Messaging Labs Uploads Medications Community Refer a…" at bounding box center [541, 399] width 1070 height 1205
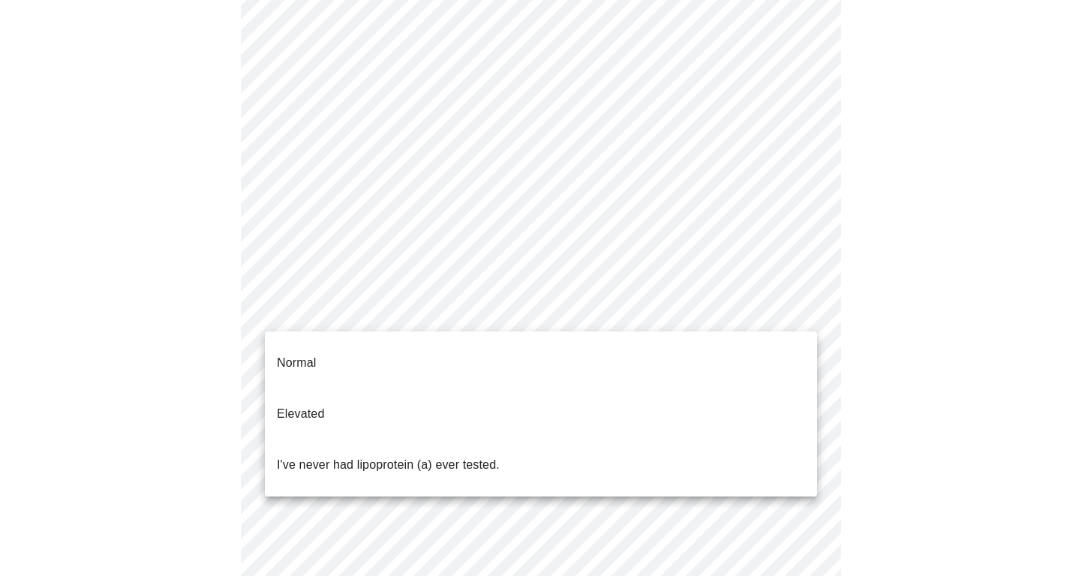
click at [335, 456] on p "I've never had lipoprotein (a) ever tested." at bounding box center [388, 465] width 223 height 18
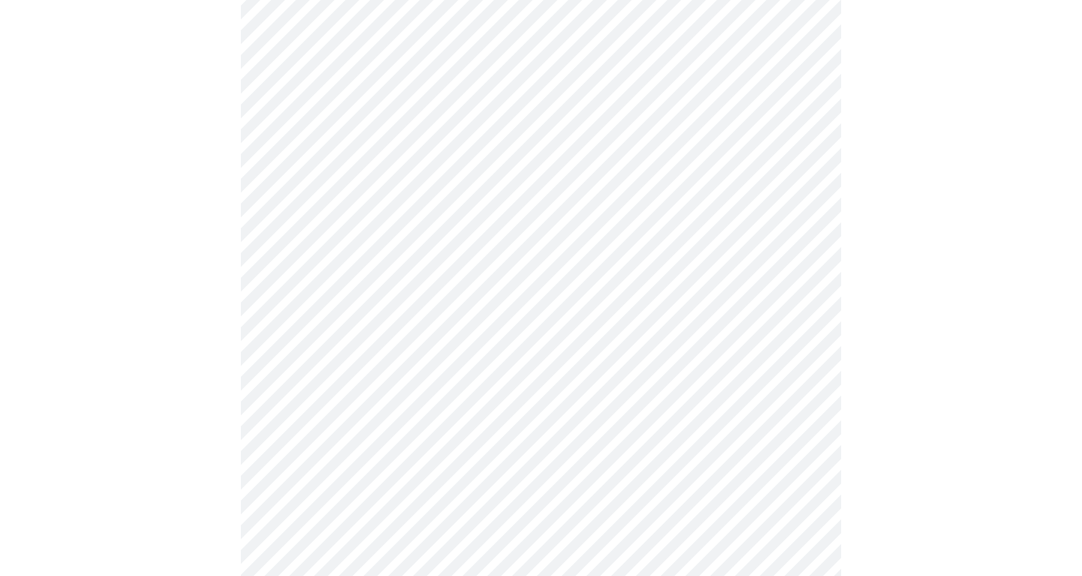
click at [164, 404] on div at bounding box center [541, 447] width 1070 height 1093
click at [190, 467] on div at bounding box center [541, 431] width 1070 height 1060
click at [134, 467] on div at bounding box center [541, 196] width 1070 height 996
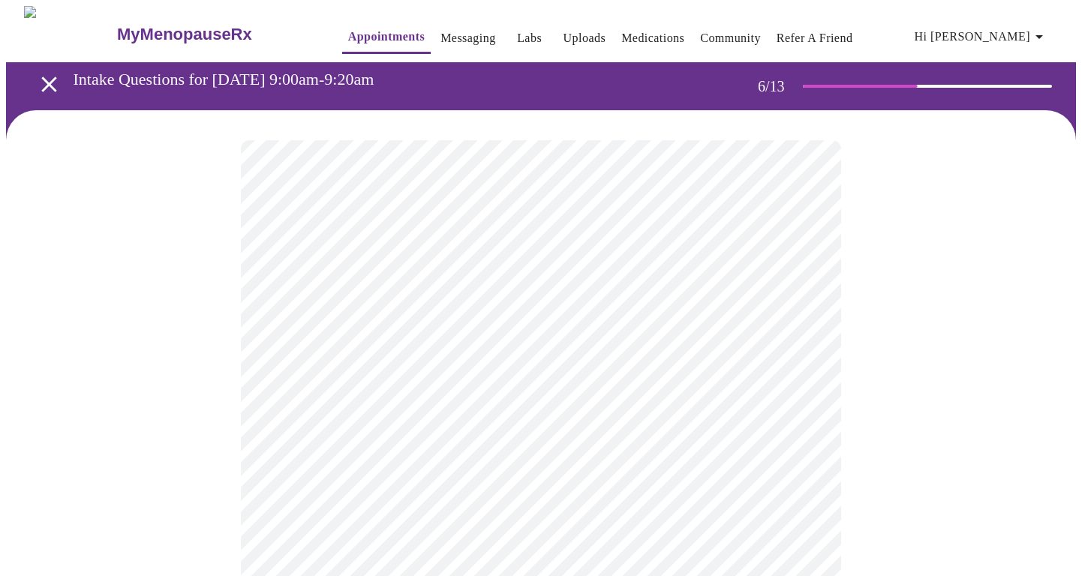
click at [381, 429] on body "MyMenopauseRx Appointments Messaging Labs Uploads Medications Community Refer a…" at bounding box center [541, 406] width 1070 height 800
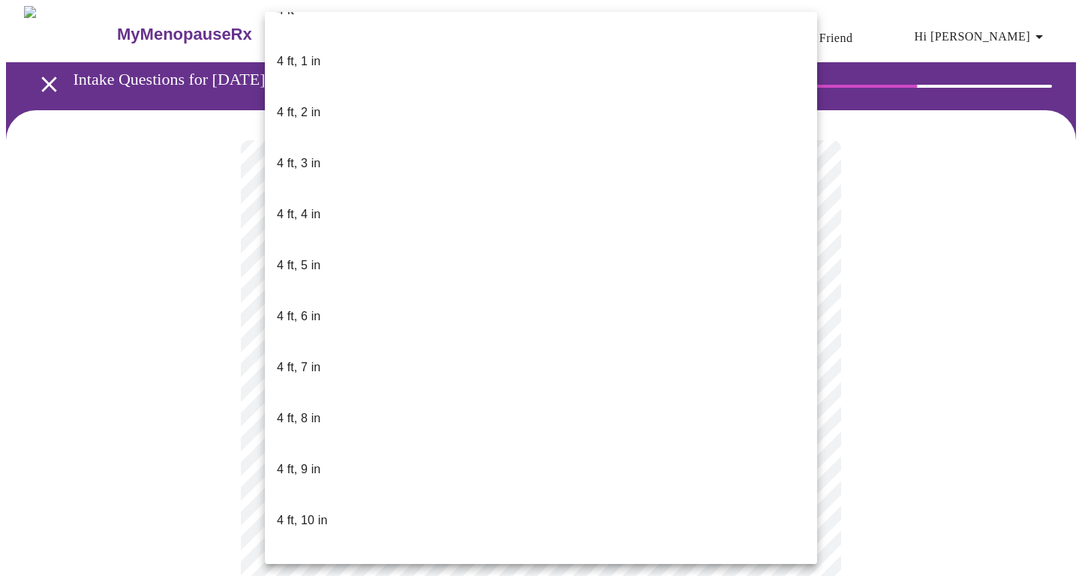
scroll to position [655, 0]
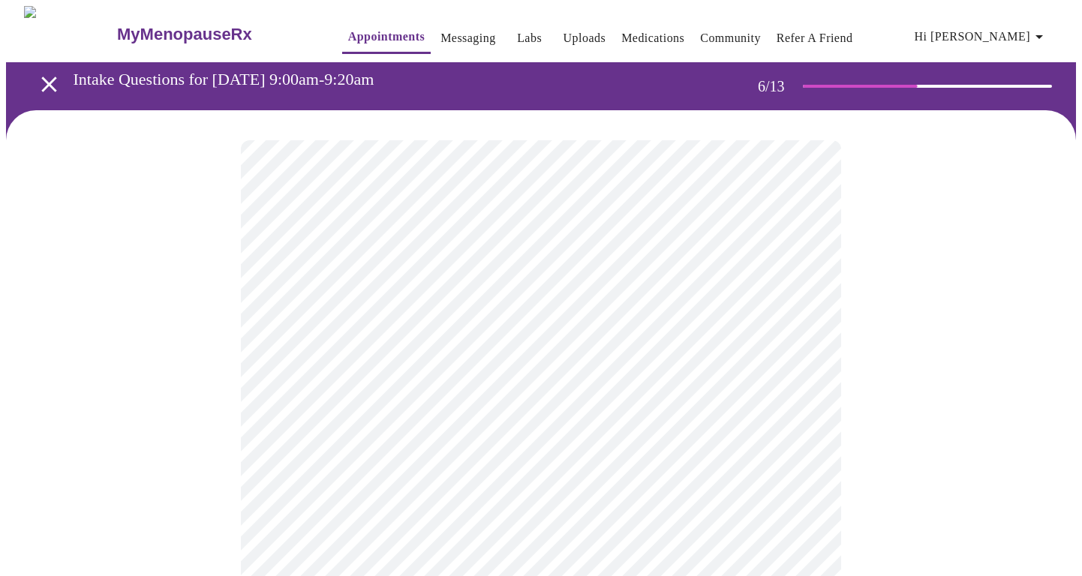
click at [194, 446] on div at bounding box center [541, 453] width 1070 height 687
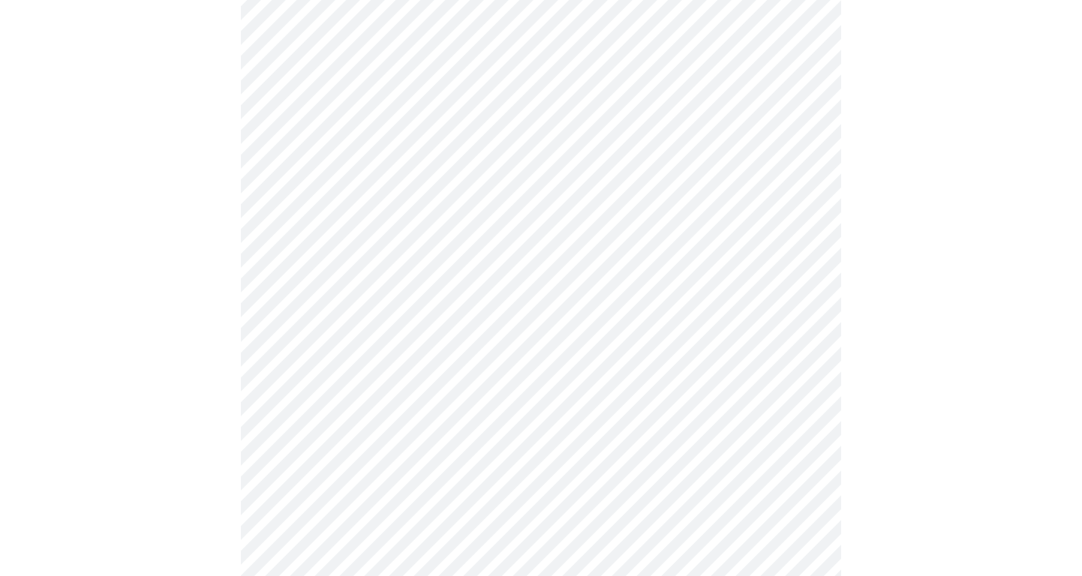
scroll to position [3947, 0]
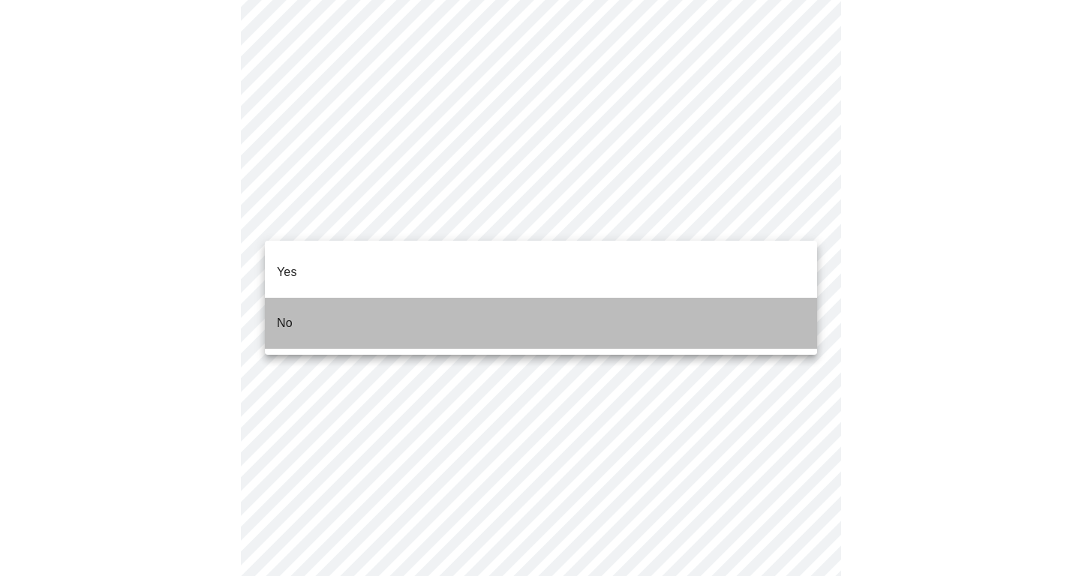
click at [281, 314] on p "No" at bounding box center [285, 323] width 16 height 18
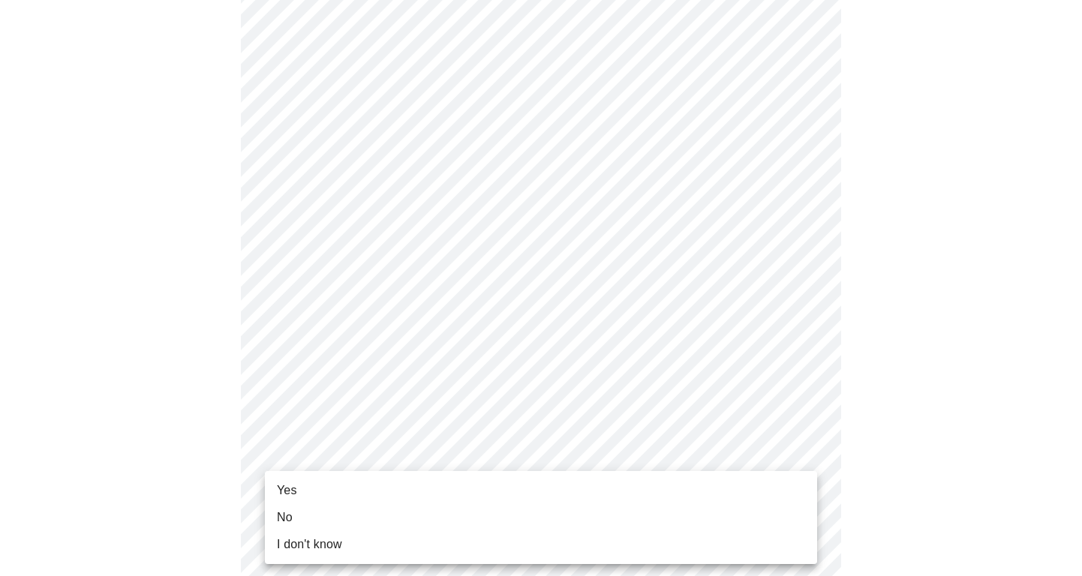
click at [306, 486] on li "Yes" at bounding box center [541, 490] width 552 height 27
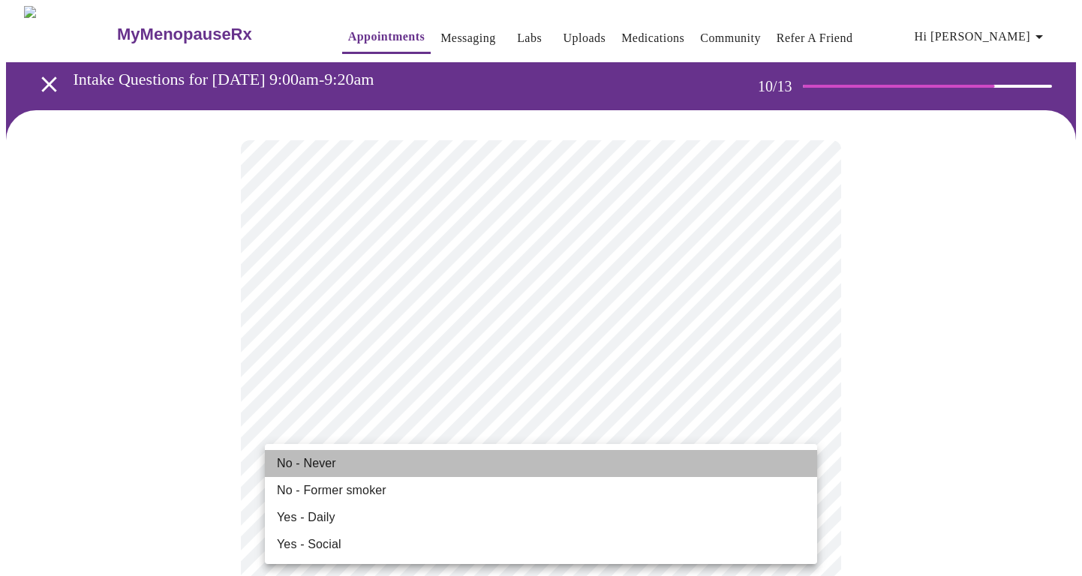
click at [308, 462] on span "No - Never" at bounding box center [306, 464] width 59 height 18
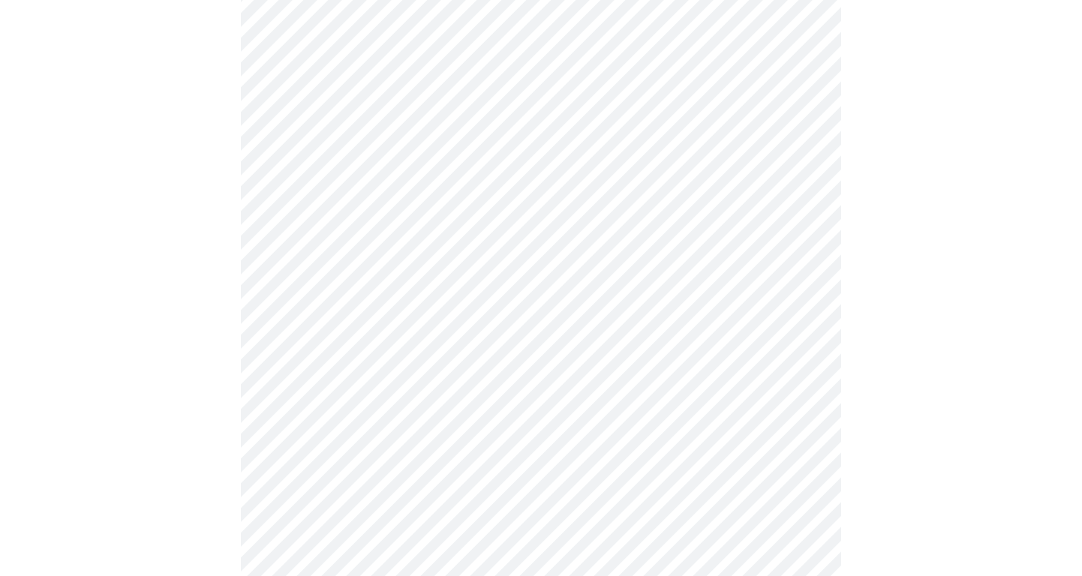
scroll to position [401, 0]
click at [144, 273] on div at bounding box center [541, 231] width 1070 height 1857
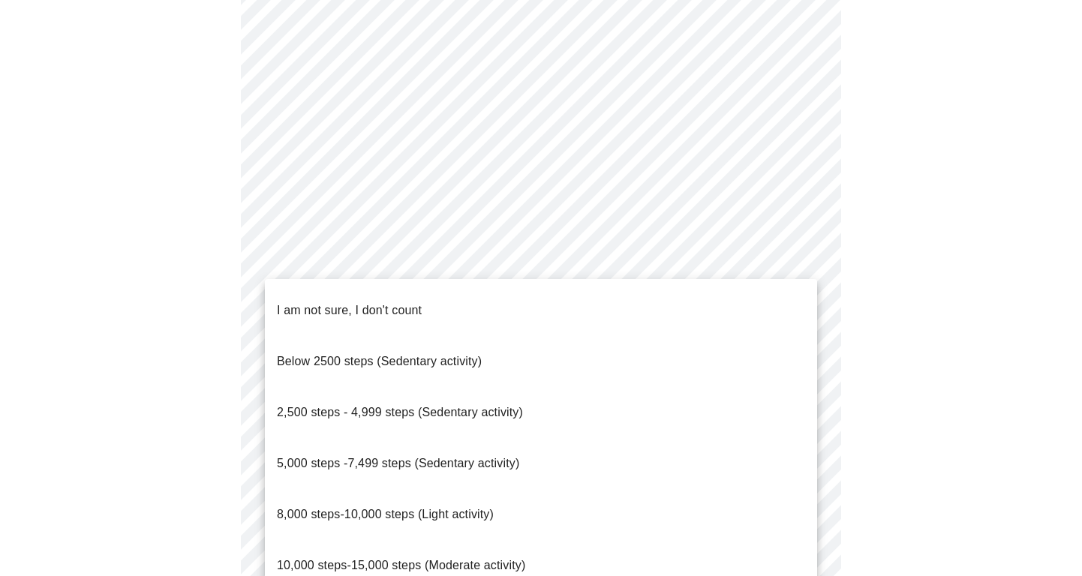
click at [485, 508] on span "8,000 steps-10,000 steps (Light activity)" at bounding box center [385, 514] width 217 height 13
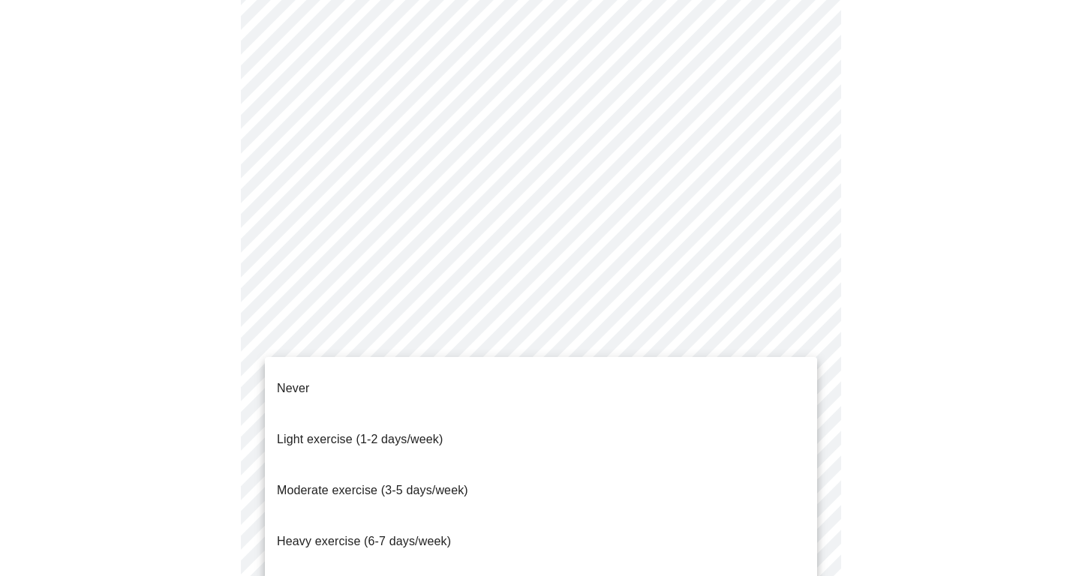
click at [344, 433] on span "Light exercise (1-2 days/week)" at bounding box center [360, 439] width 167 height 13
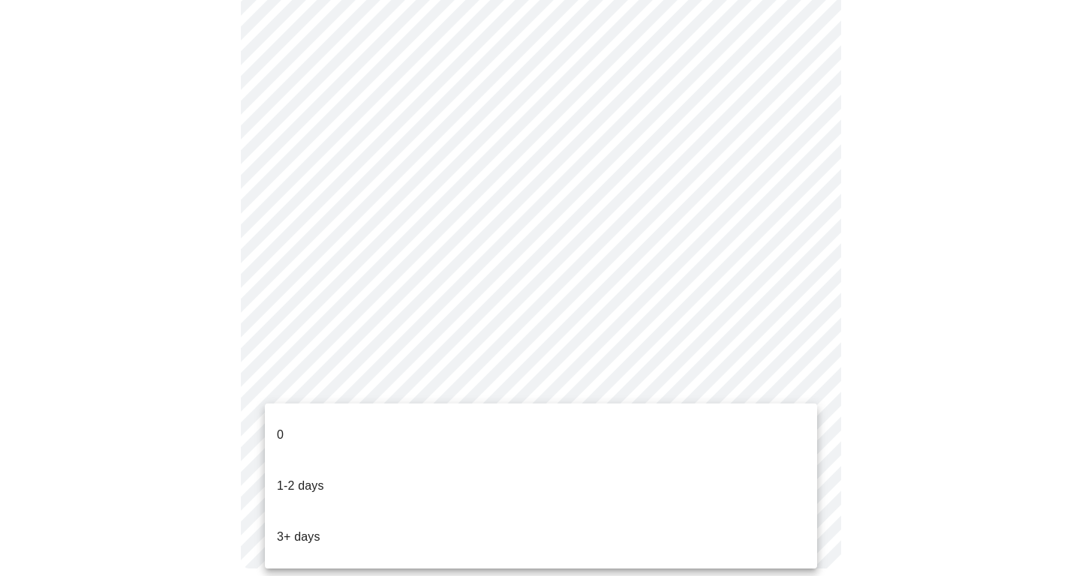
click at [289, 425] on li "0" at bounding box center [541, 435] width 552 height 51
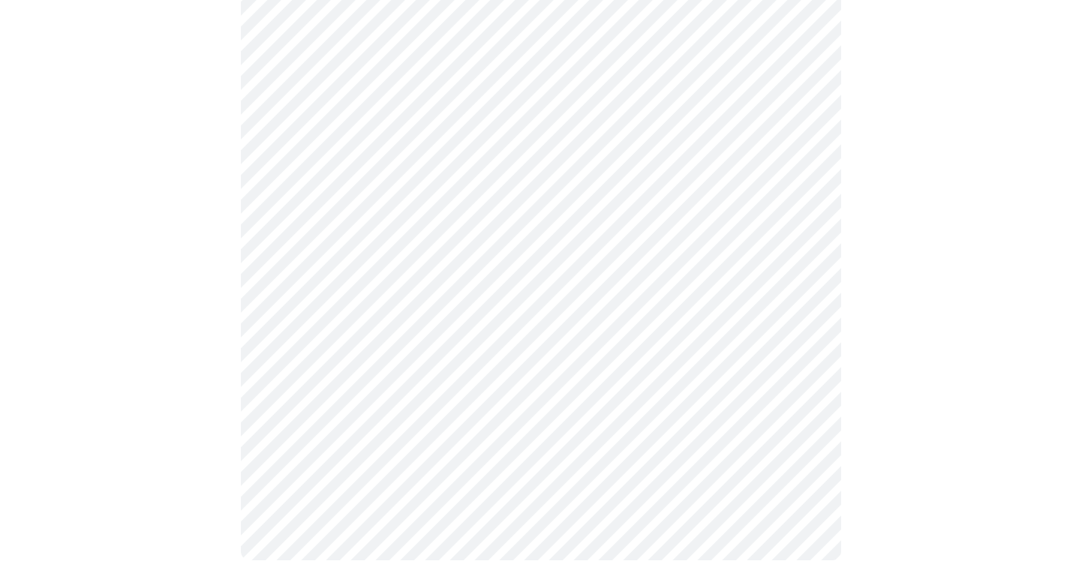
scroll to position [0, 0]
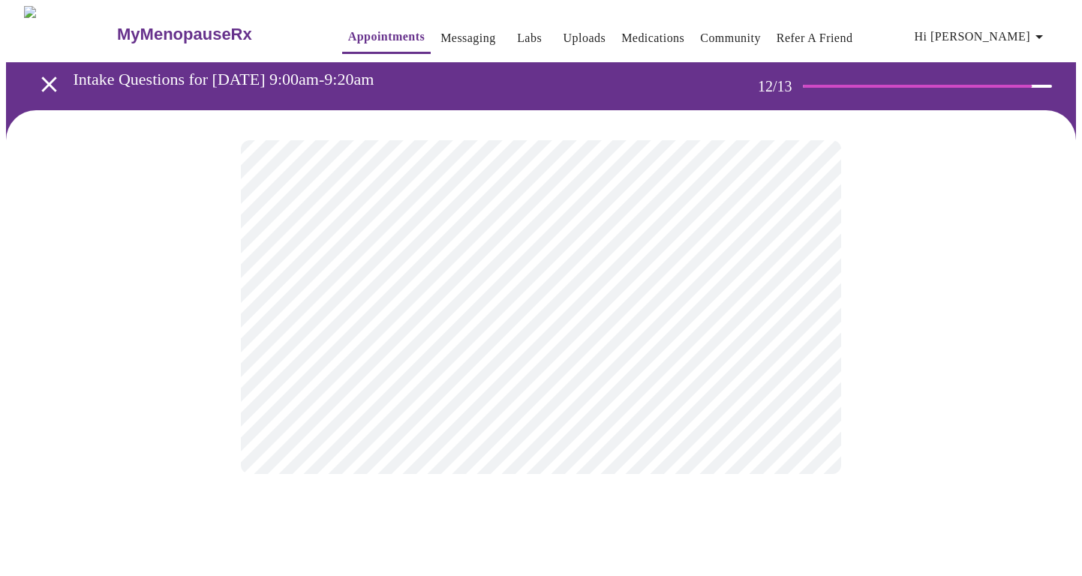
click at [425, 309] on body "MyMenopauseRx Appointments Messaging Labs Uploads Medications Community Refer a…" at bounding box center [541, 255] width 1070 height 498
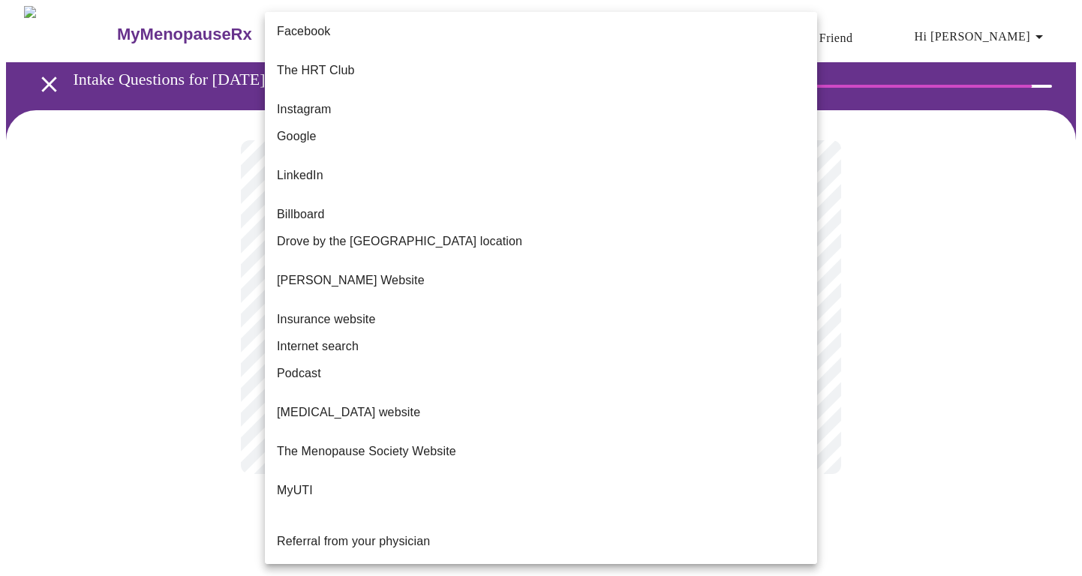
click at [380, 443] on span "The Menopause Society Website" at bounding box center [366, 452] width 179 height 18
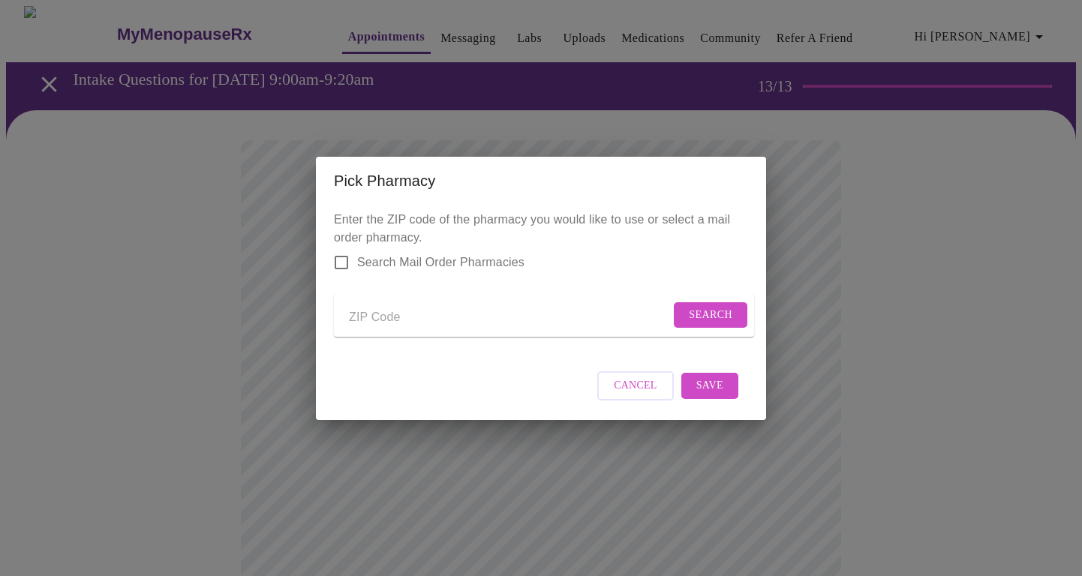
click at [399, 309] on input "Send a message to your care team" at bounding box center [509, 318] width 321 height 24
type input "60187"
click at [724, 318] on span "Search" at bounding box center [711, 315] width 44 height 19
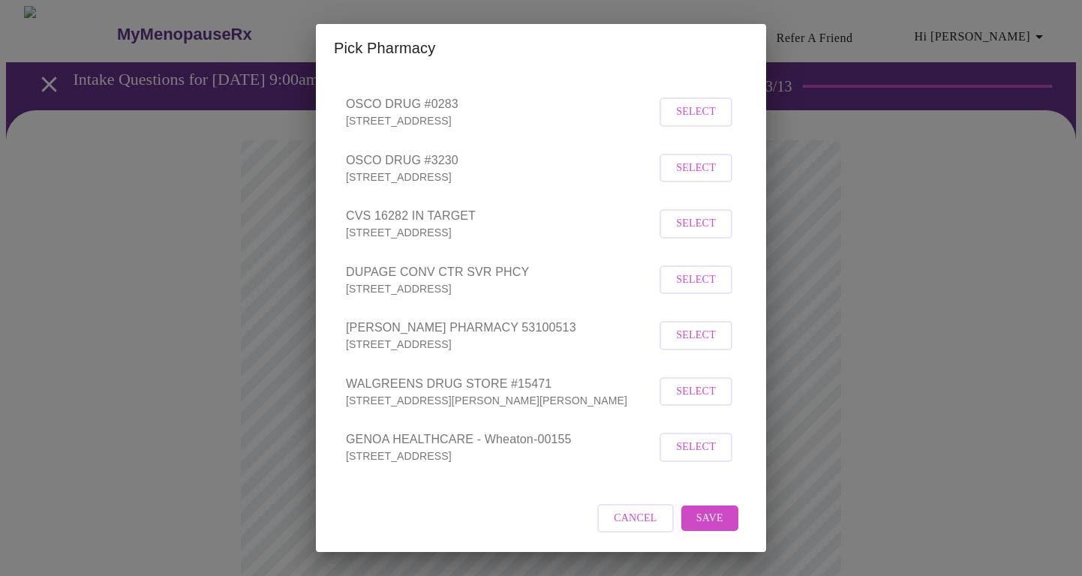
scroll to position [200, 0]
click at [627, 525] on span "Cancel" at bounding box center [636, 519] width 44 height 19
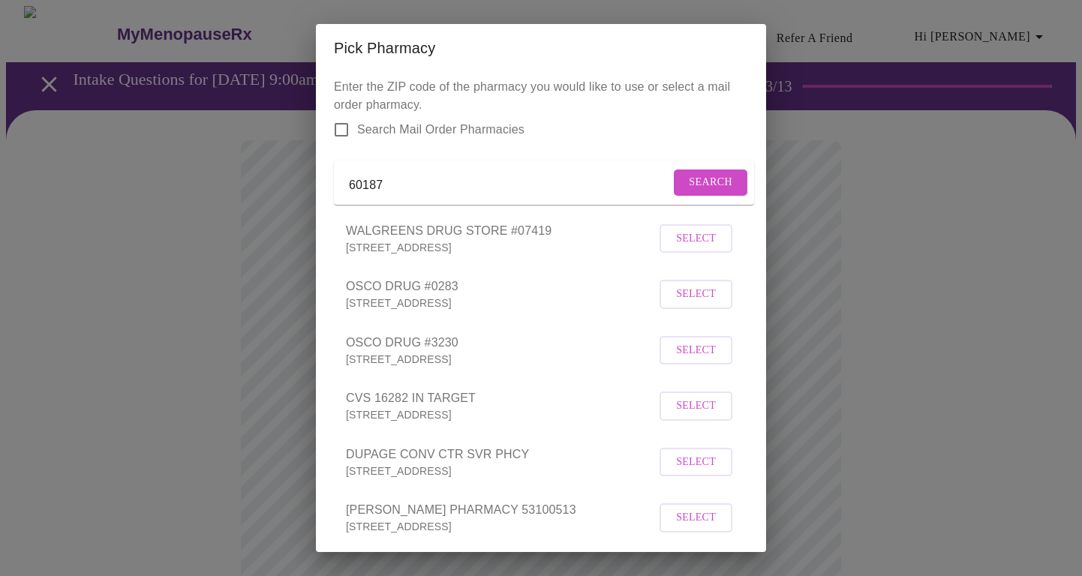
click at [382, 197] on input "60187" at bounding box center [509, 185] width 321 height 24
type input "60137"
click at [726, 194] on button "Search" at bounding box center [711, 183] width 74 height 26
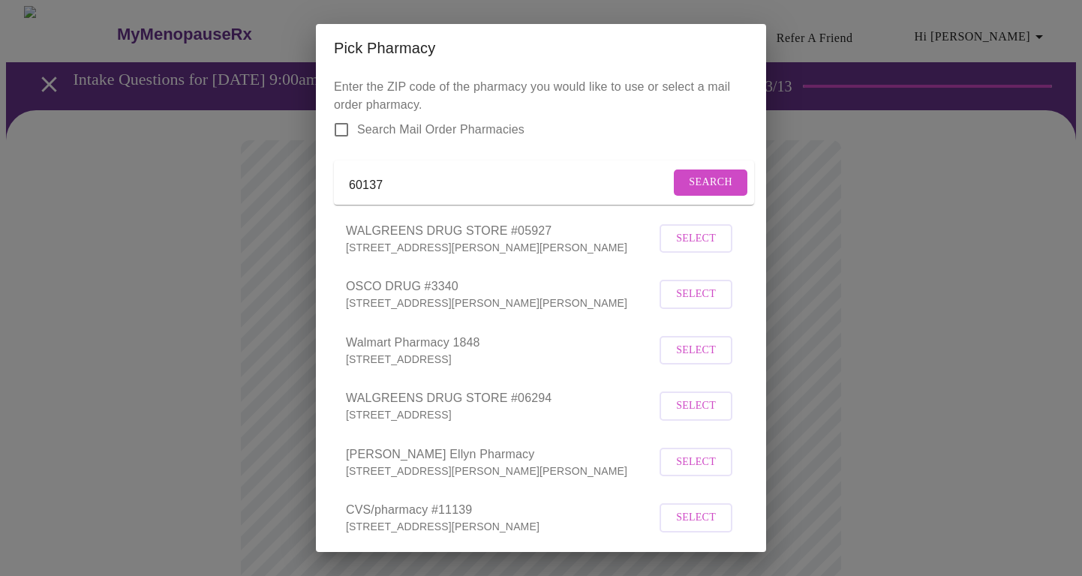
scroll to position [17, 0]
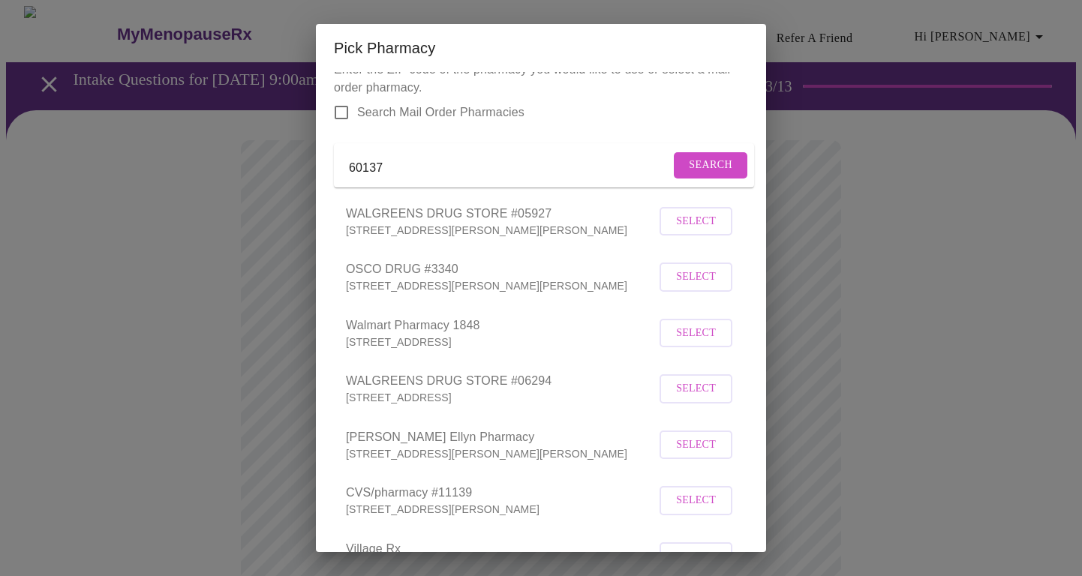
click at [688, 398] on span "Select" at bounding box center [696, 389] width 40 height 19
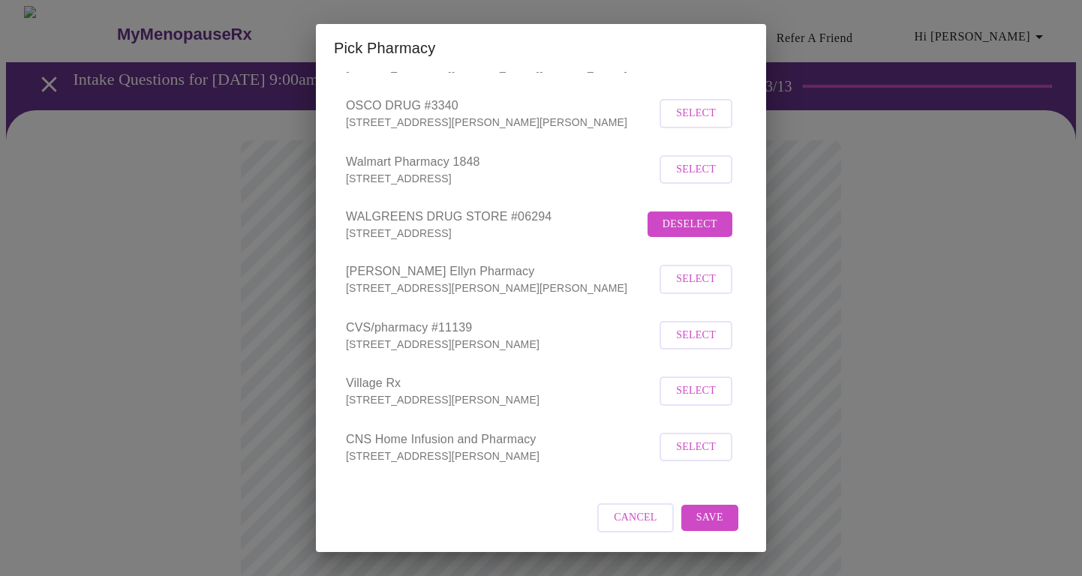
scroll to position [198, 0]
click at [714, 514] on span "Save" at bounding box center [709, 518] width 27 height 19
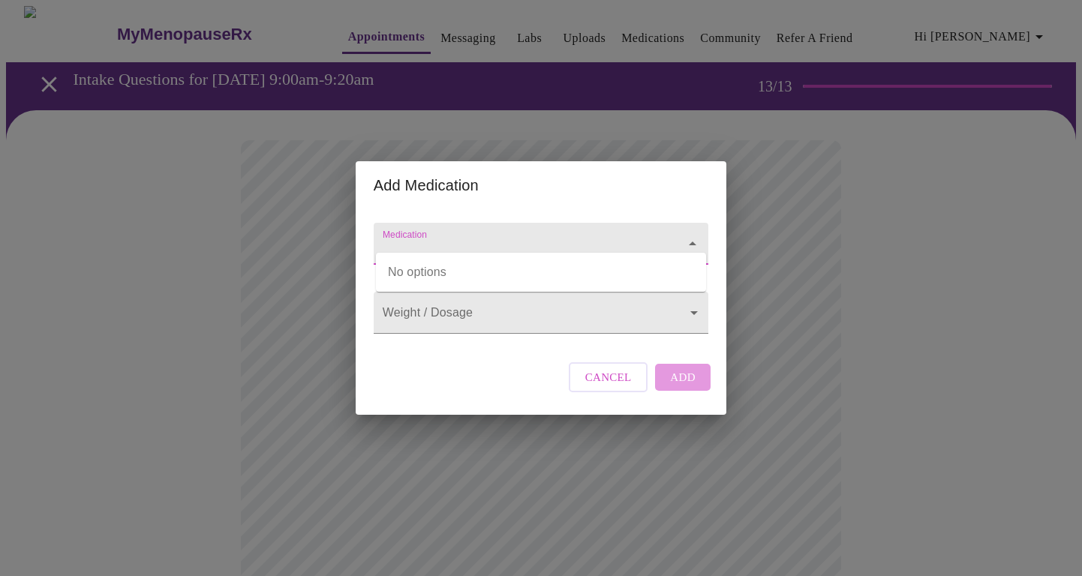
click at [500, 237] on input "Medication" at bounding box center [520, 251] width 280 height 28
type input "Mary Ruth's Liquid Multivitamin"
click at [475, 323] on body "MyMenopauseRx Appointments Messaging Labs Uploads Medications Community Refer a…" at bounding box center [541, 568] width 1070 height 1124
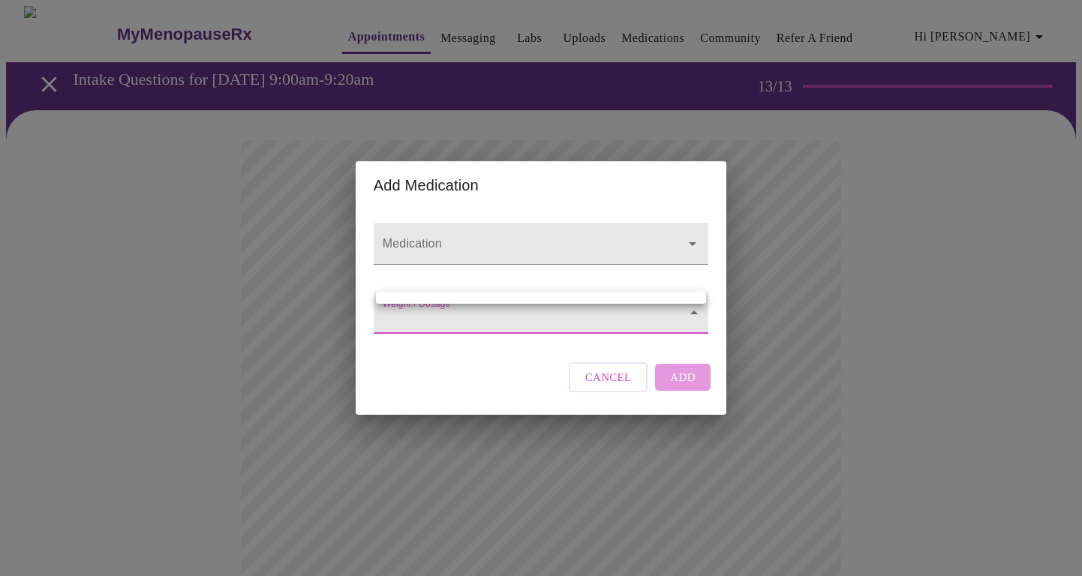
click at [486, 362] on div at bounding box center [541, 288] width 1082 height 576
click at [473, 312] on body "MyMenopauseRx Appointments Messaging Labs Uploads Medications Community Refer a…" at bounding box center [541, 568] width 1070 height 1124
click at [609, 242] on div at bounding box center [541, 288] width 1082 height 576
click at [573, 237] on input "Medication" at bounding box center [520, 251] width 280 height 28
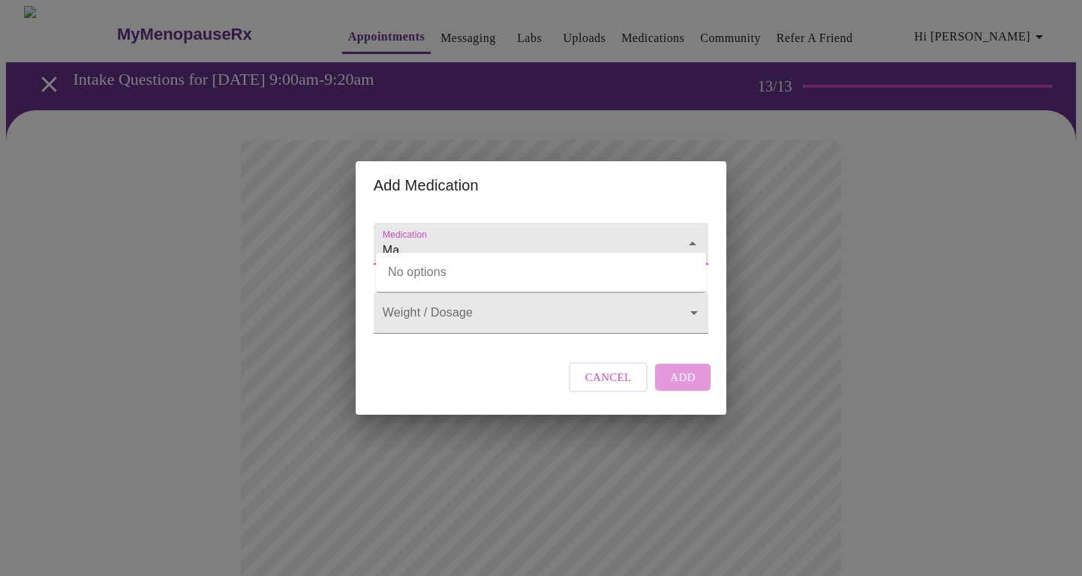
type input "M"
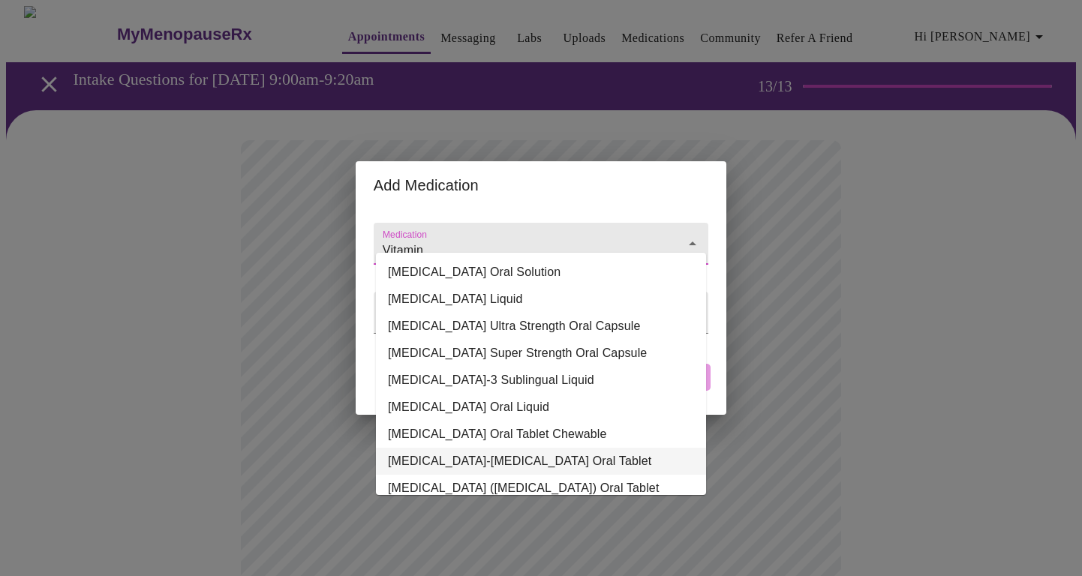
click at [475, 453] on li "Vitamin D-Vitamin K Oral Tablet" at bounding box center [541, 461] width 330 height 27
type input "Vitamin D-Vitamin K Oral Tablet"
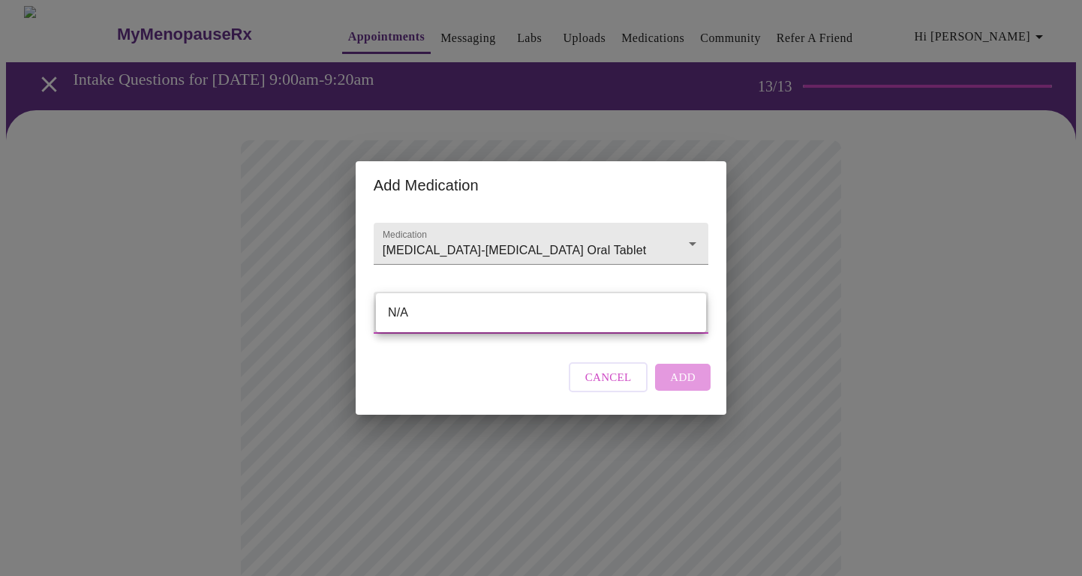
click at [469, 323] on body "MyMenopauseRx Appointments Messaging Labs Uploads Medications Community Refer a…" at bounding box center [541, 568] width 1070 height 1124
click at [442, 313] on li "N/A" at bounding box center [541, 312] width 330 height 27
type input "N/A"
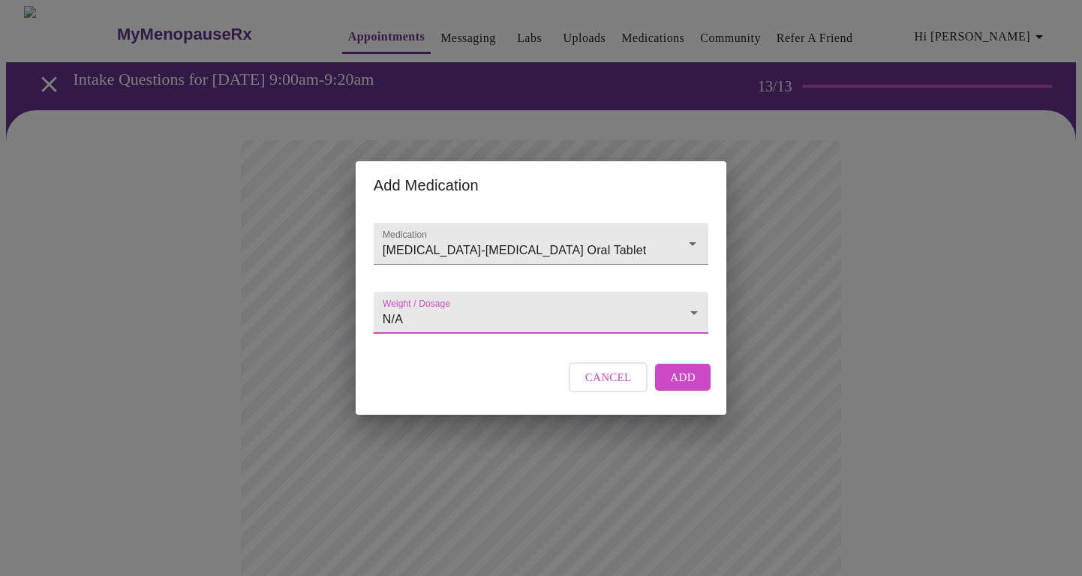
click at [686, 387] on span "Add" at bounding box center [683, 378] width 26 height 20
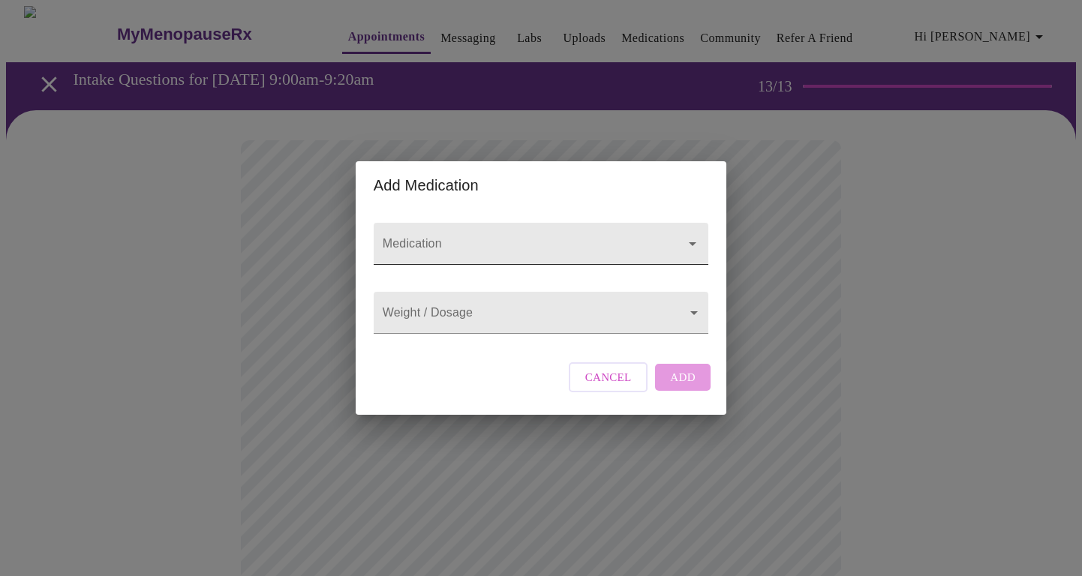
click at [454, 237] on input "Medication" at bounding box center [520, 251] width 280 height 28
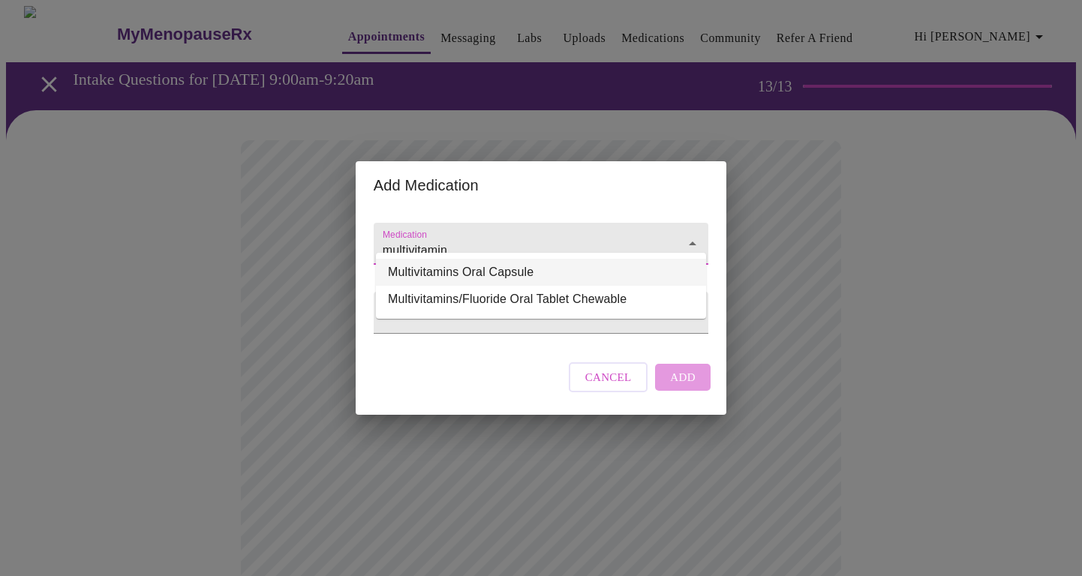
drag, startPoint x: 467, startPoint y: 236, endPoint x: 371, endPoint y: 235, distance: 96.1
click at [371, 235] on div "Medication multivitamin" at bounding box center [541, 243] width 347 height 69
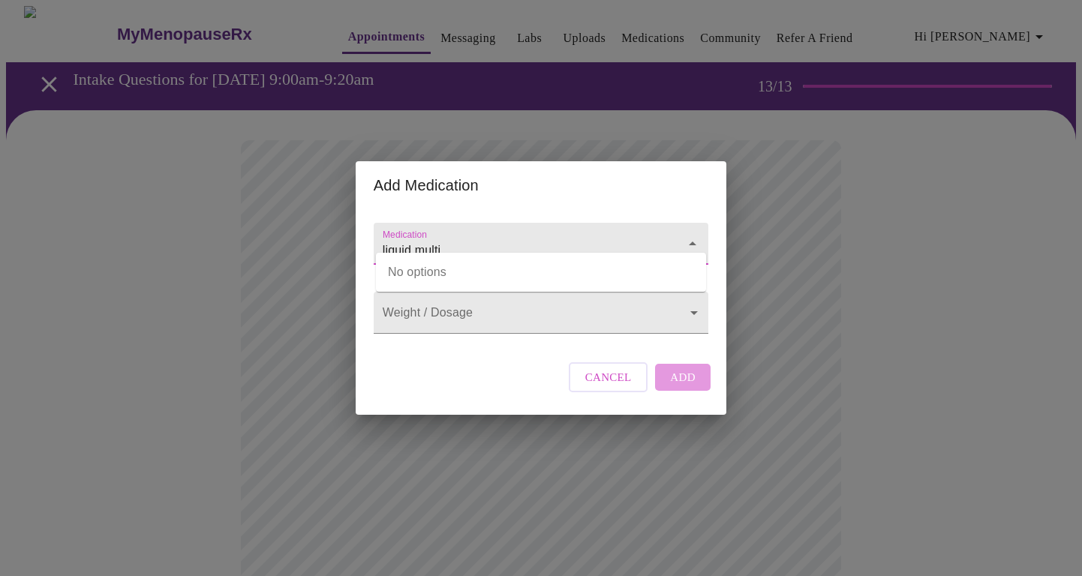
drag, startPoint x: 455, startPoint y: 236, endPoint x: 335, endPoint y: 236, distance: 119.3
click at [335, 236] on div "Add Medication Medication liquid multi Weight / Dosage ​ Cancel Add" at bounding box center [541, 288] width 1082 height 576
type input "bovine liver"
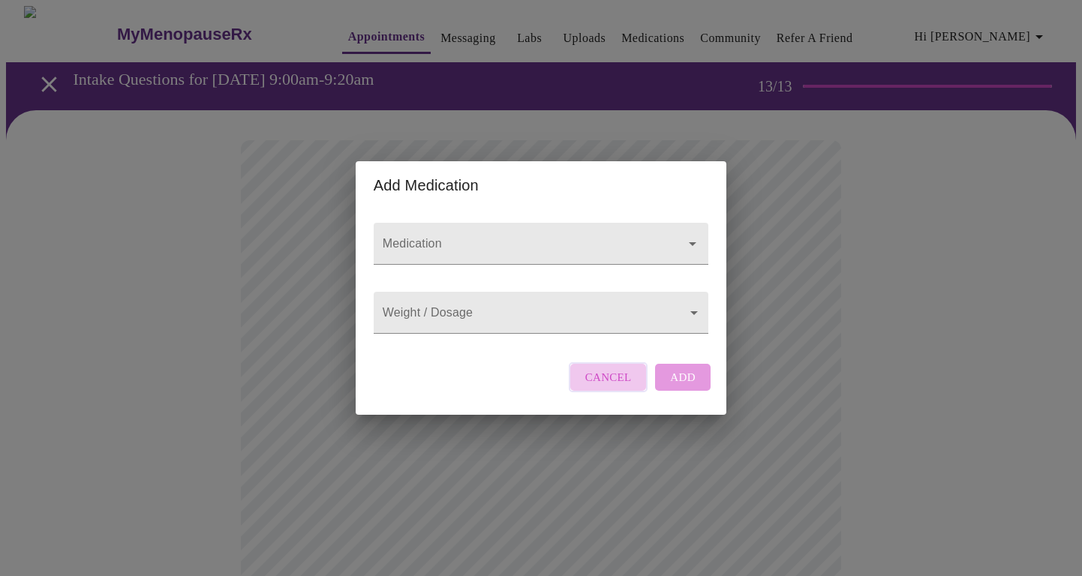
click at [628, 387] on span "Cancel" at bounding box center [608, 378] width 47 height 20
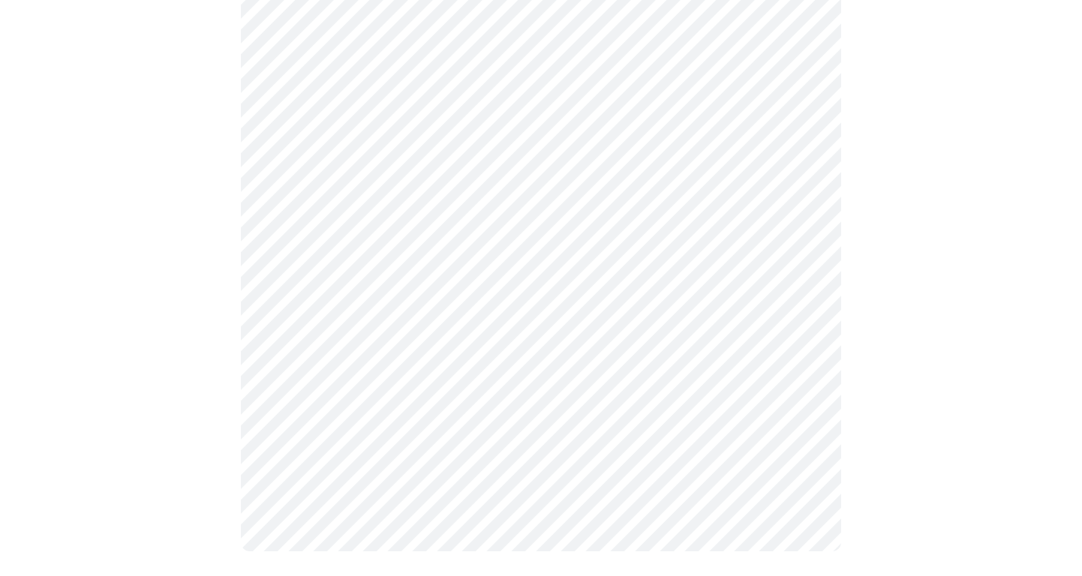
scroll to position [581, 0]
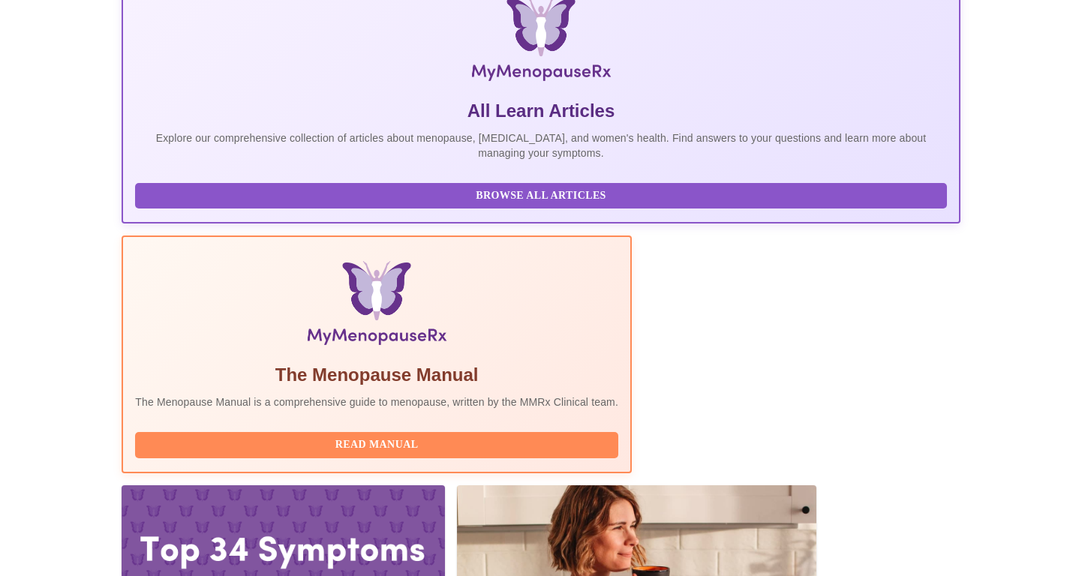
scroll to position [244, 0]
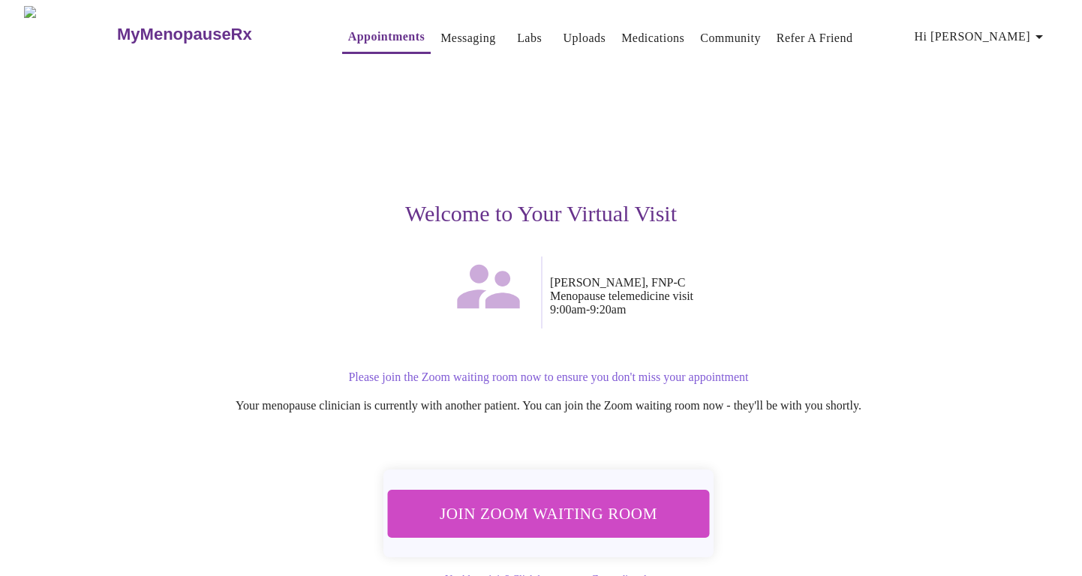
click at [571, 511] on span "Join Zoom Waiting Room" at bounding box center [548, 514] width 282 height 28
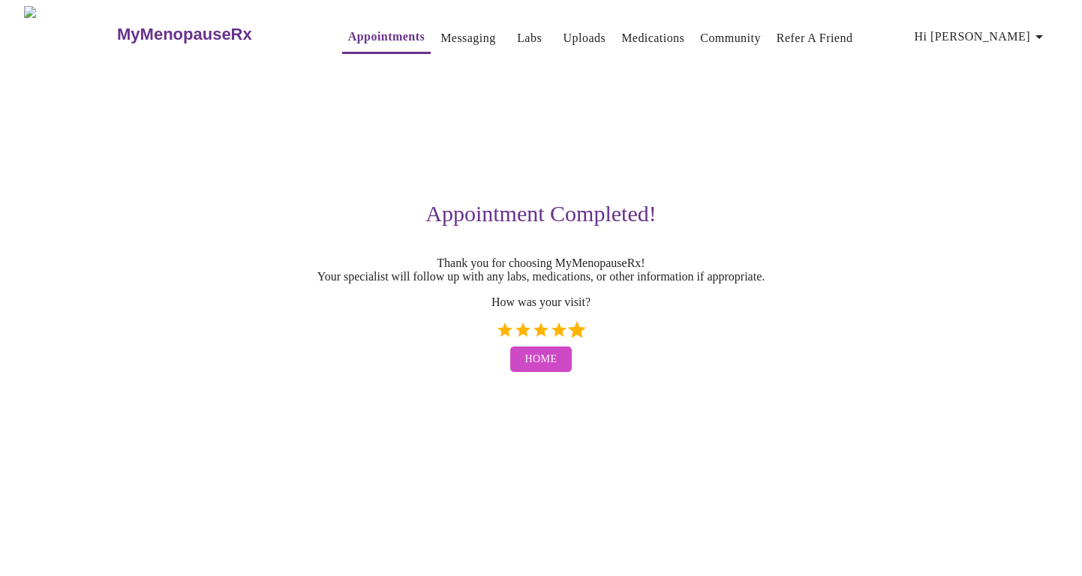
click at [576, 339] on label "5 Stars" at bounding box center [577, 330] width 18 height 18
click at [496, 336] on input "5 Stars" at bounding box center [495, 335] width 1 height 1
radio input "true"
click at [543, 369] on span "Home" at bounding box center [541, 359] width 32 height 19
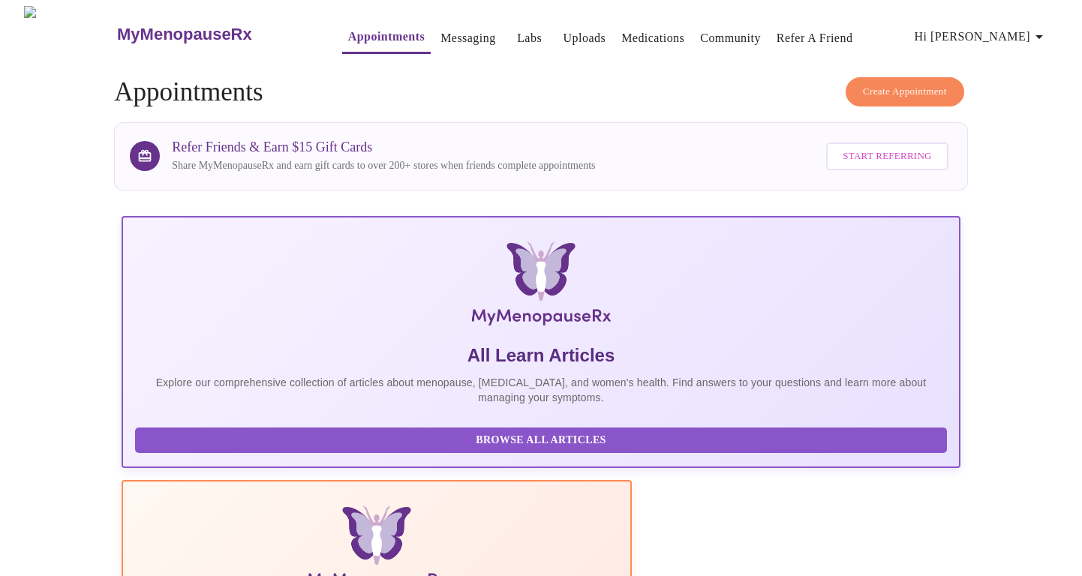
click at [517, 28] on link "Labs" at bounding box center [529, 38] width 25 height 21
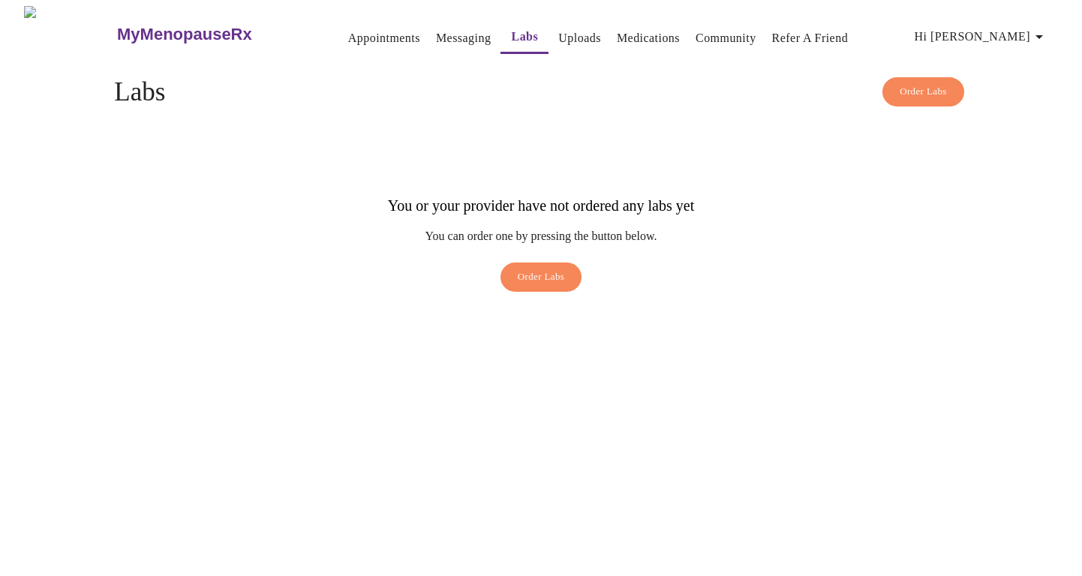
click at [558, 44] on button "Uploads" at bounding box center [579, 38] width 55 height 30
click at [625, 37] on link "Medications" at bounding box center [648, 38] width 63 height 21
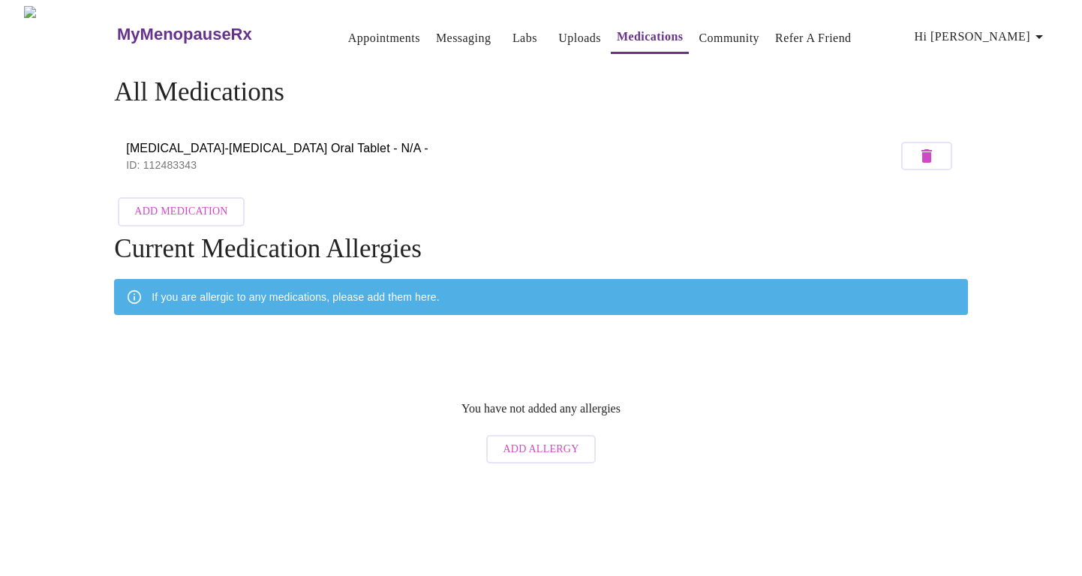
click at [712, 29] on link "Community" at bounding box center [729, 38] width 61 height 21
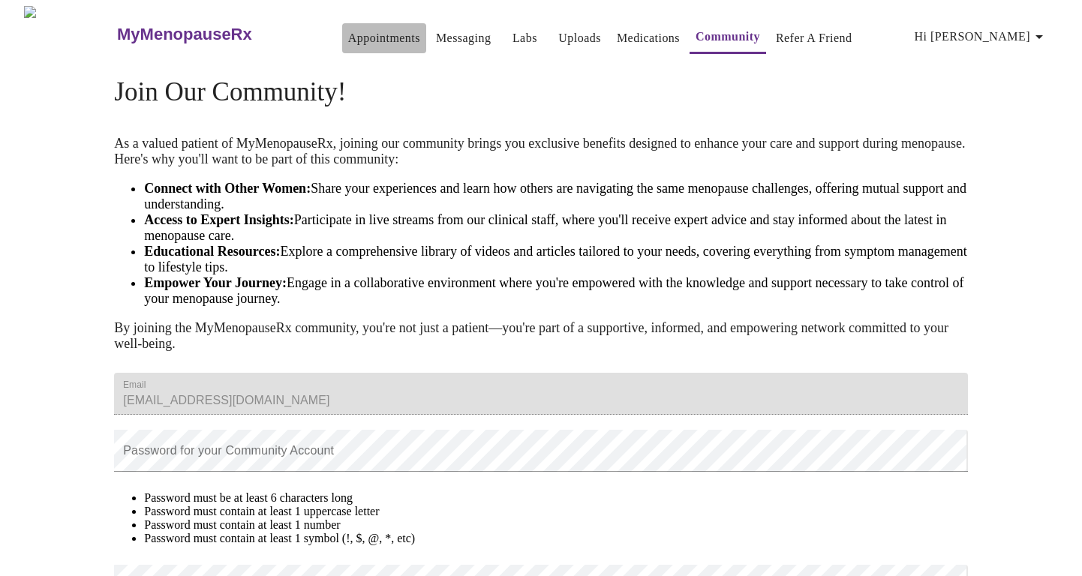
click at [348, 32] on link "Appointments" at bounding box center [384, 38] width 72 height 21
